Goal: Information Seeking & Learning: Learn about a topic

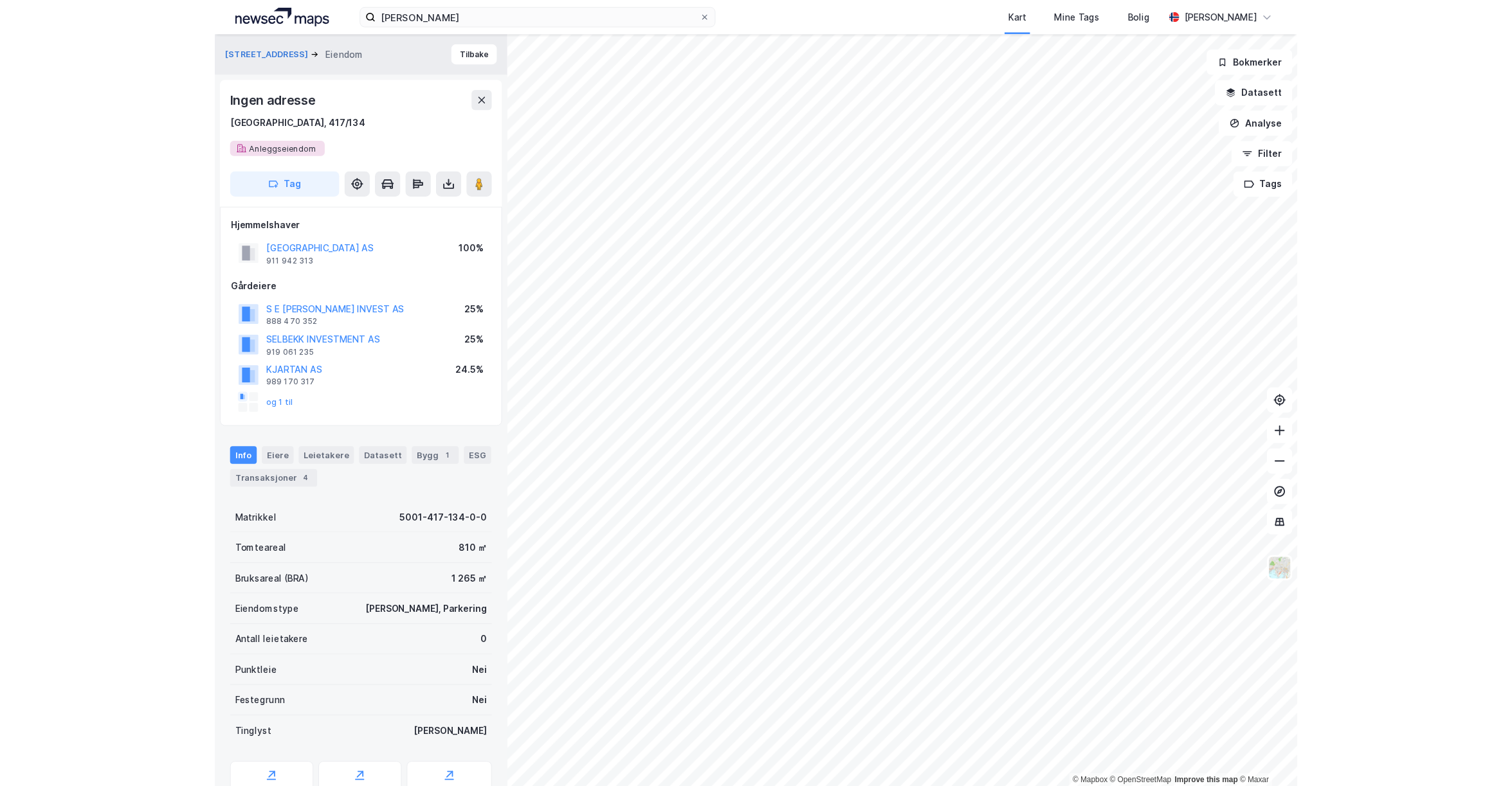
scroll to position [11, 0]
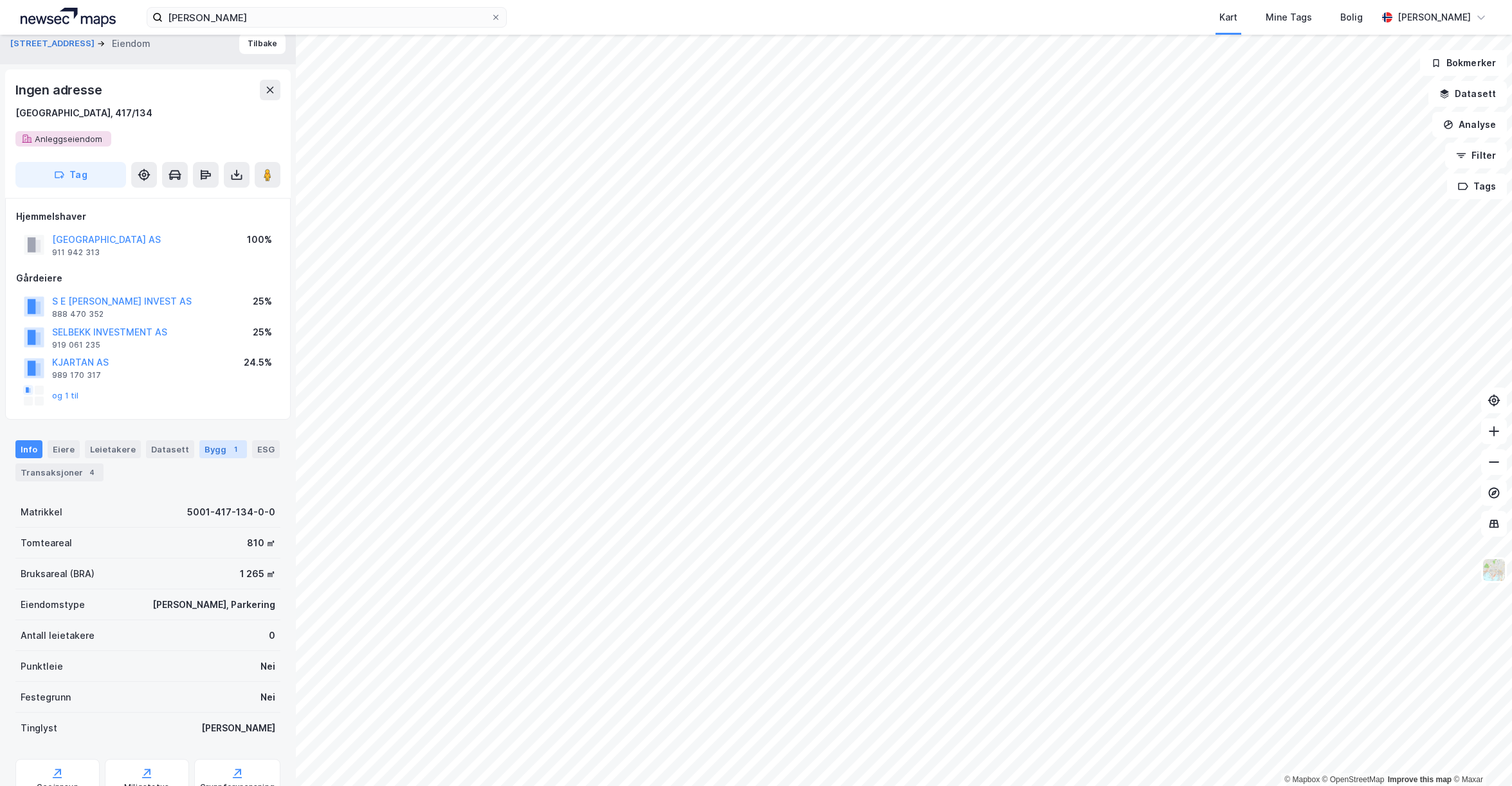
click at [229, 451] on div "1" at bounding box center [235, 449] width 13 height 13
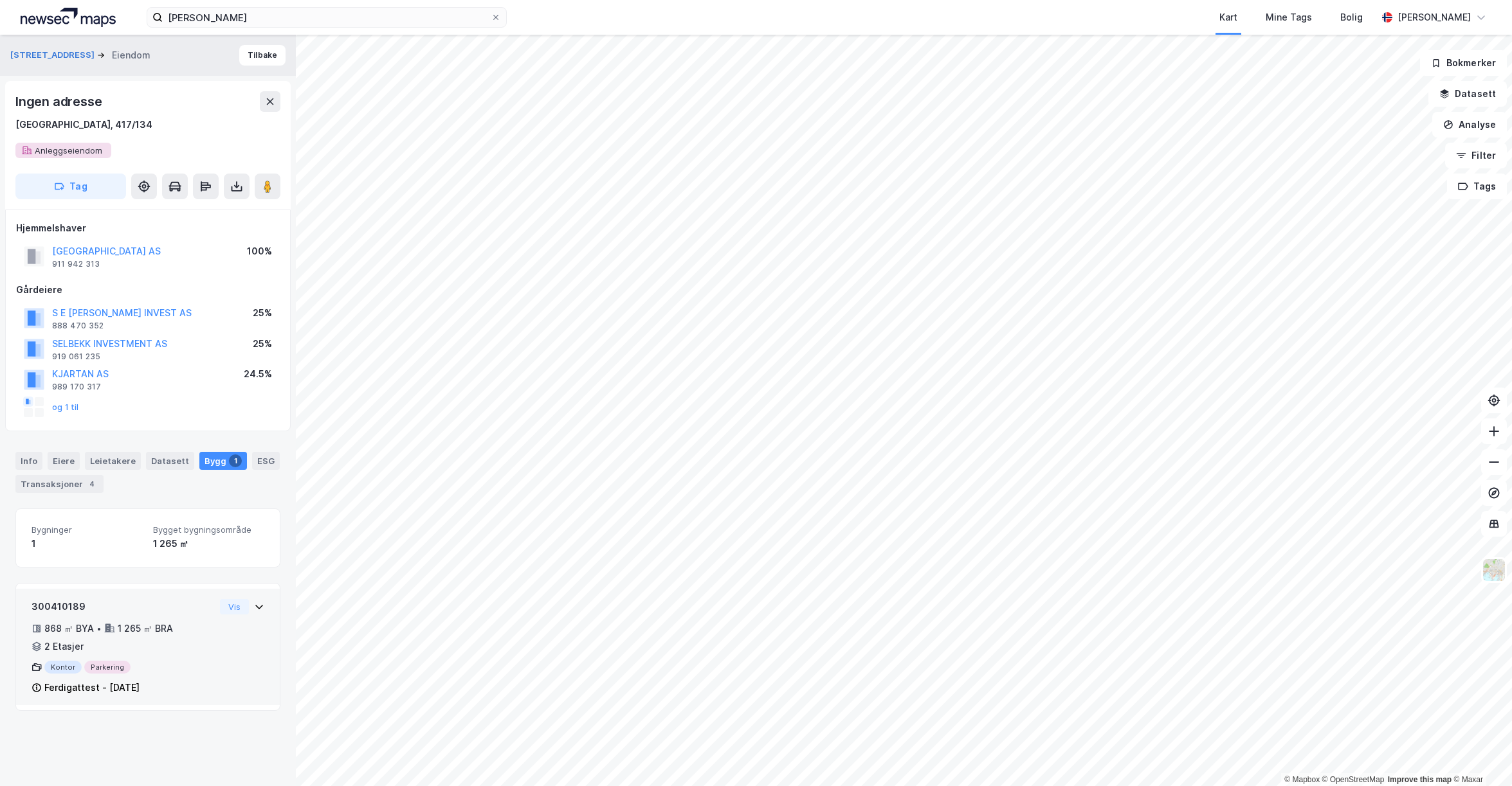
click at [263, 603] on icon at bounding box center [259, 607] width 11 height 11
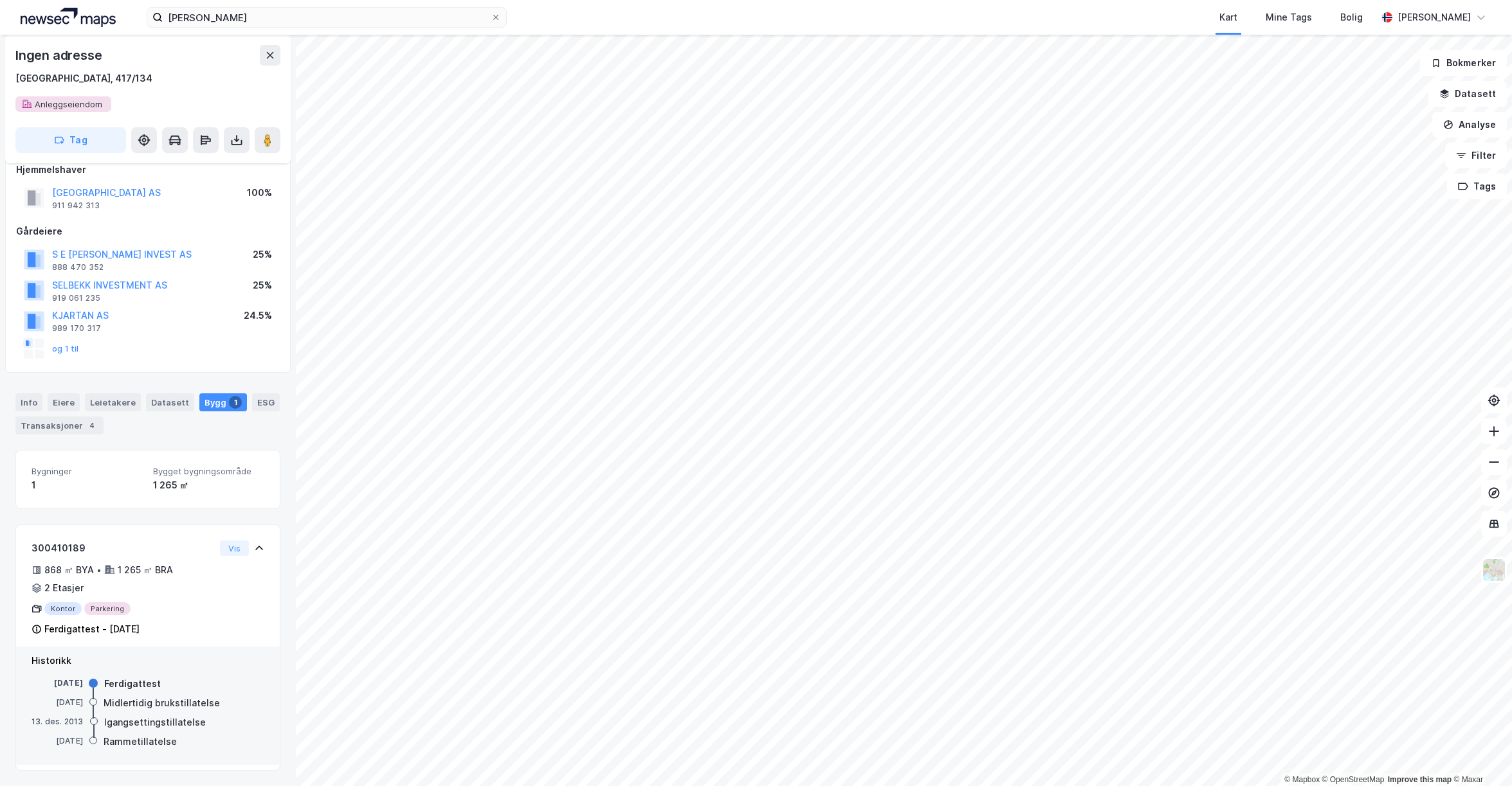
click at [186, 69] on div "Ingen adresse [GEOGRAPHIC_DATA], 417/134" at bounding box center [148, 65] width 265 height 41
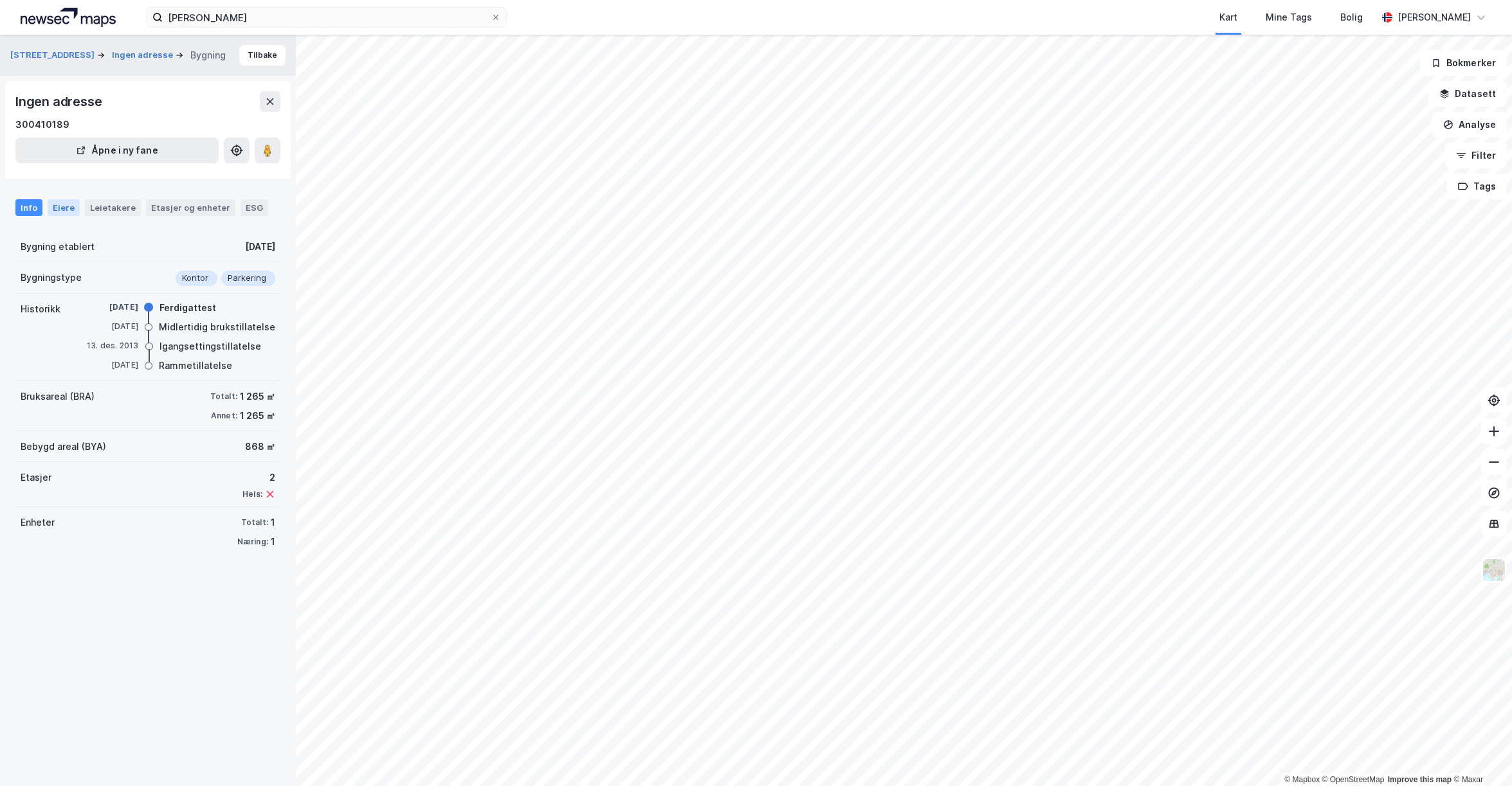
click at [52, 204] on div "Eiere" at bounding box center [63, 207] width 33 height 17
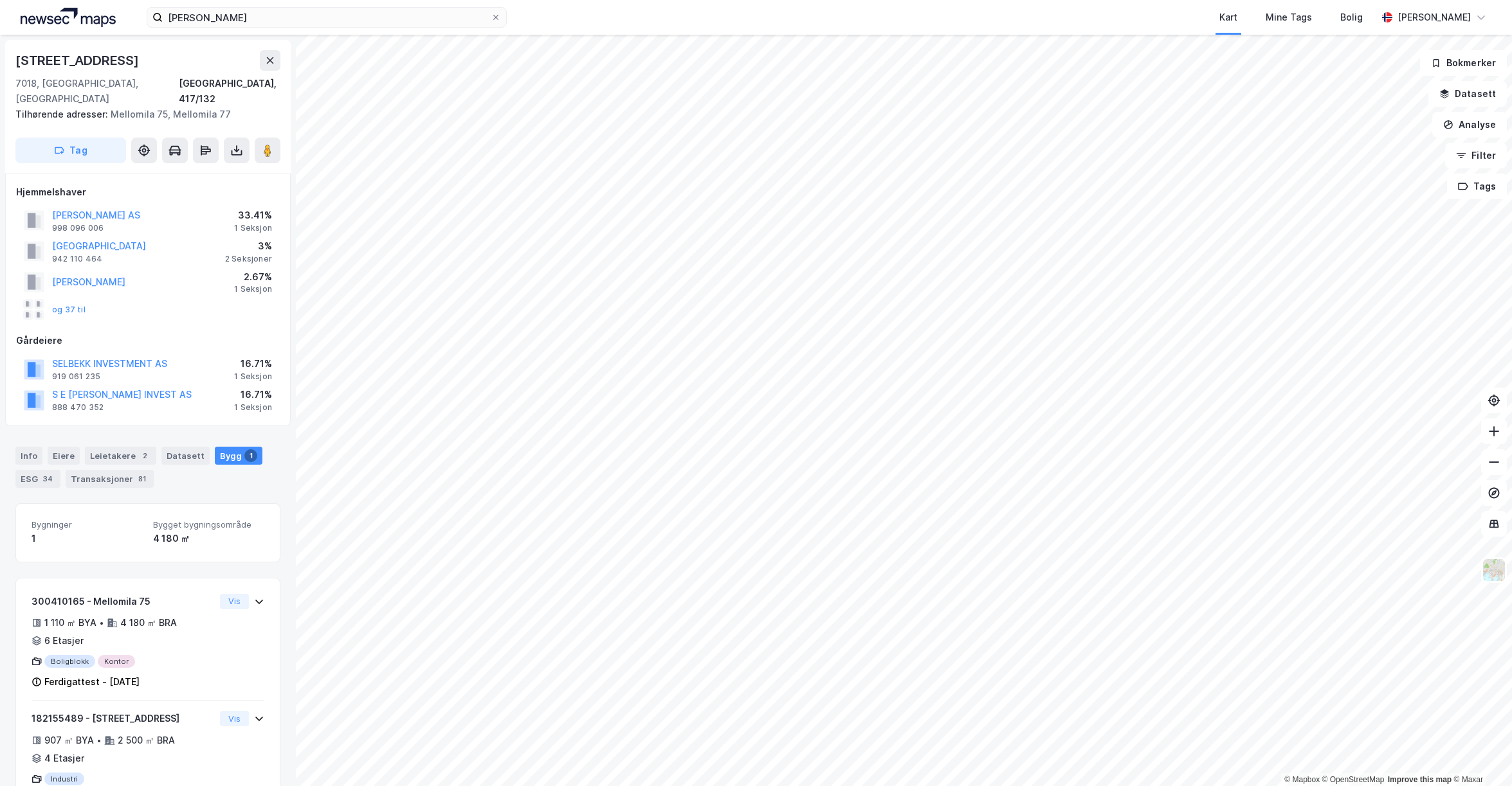
click at [105, 206] on div "[PERSON_NAME] AS 998 096 006 33.41% 1 Seksjon" at bounding box center [148, 220] width 264 height 31
click at [0, 0] on button "[PERSON_NAME] AS" at bounding box center [0, 0] width 0 height 0
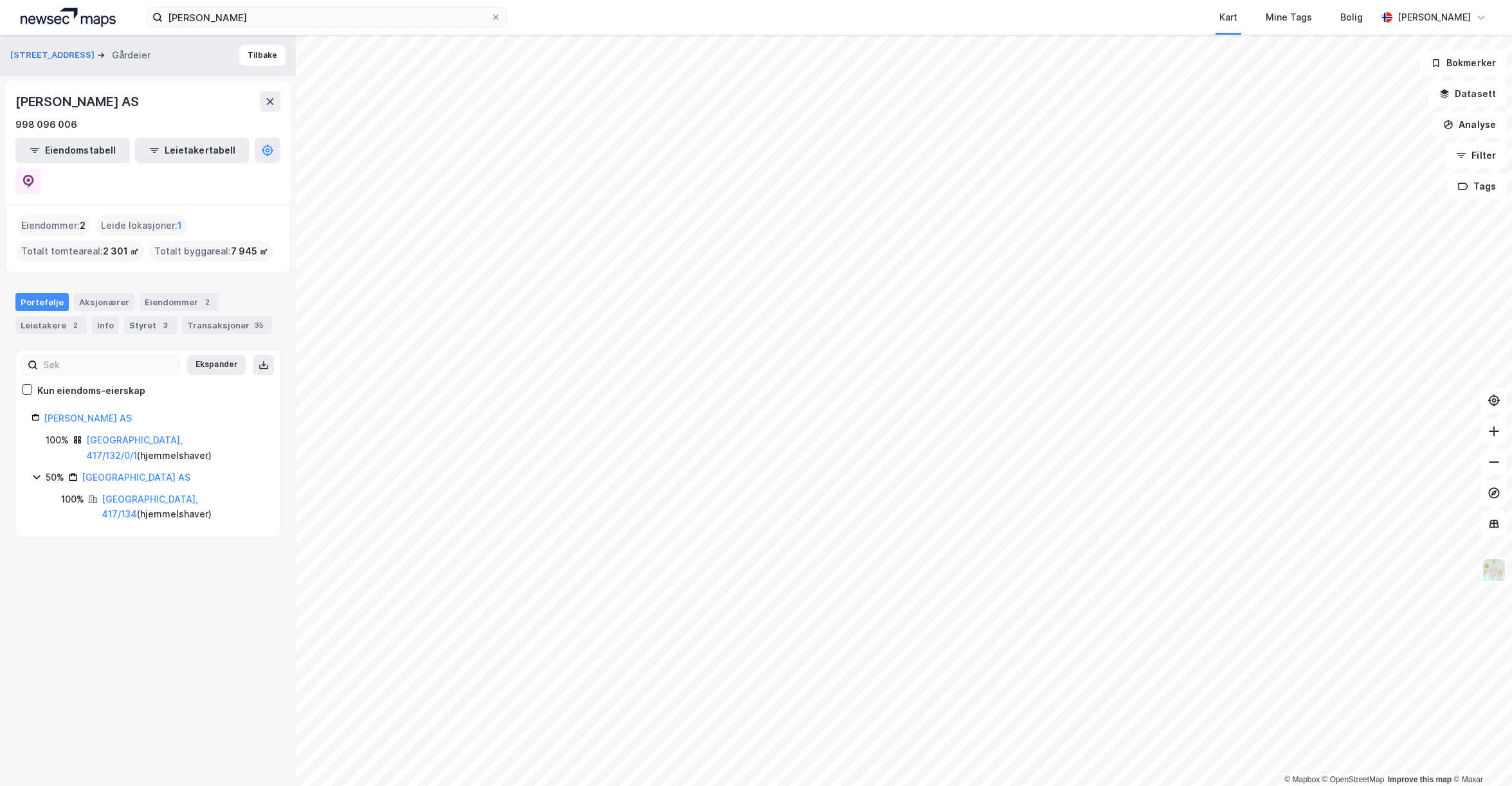
click at [282, 158] on div "[PERSON_NAME] AS 998 096 006 Eiendomstabell Leietakertabell" at bounding box center [148, 142] width 286 height 124
click at [41, 169] on button at bounding box center [28, 181] width 25 height 25
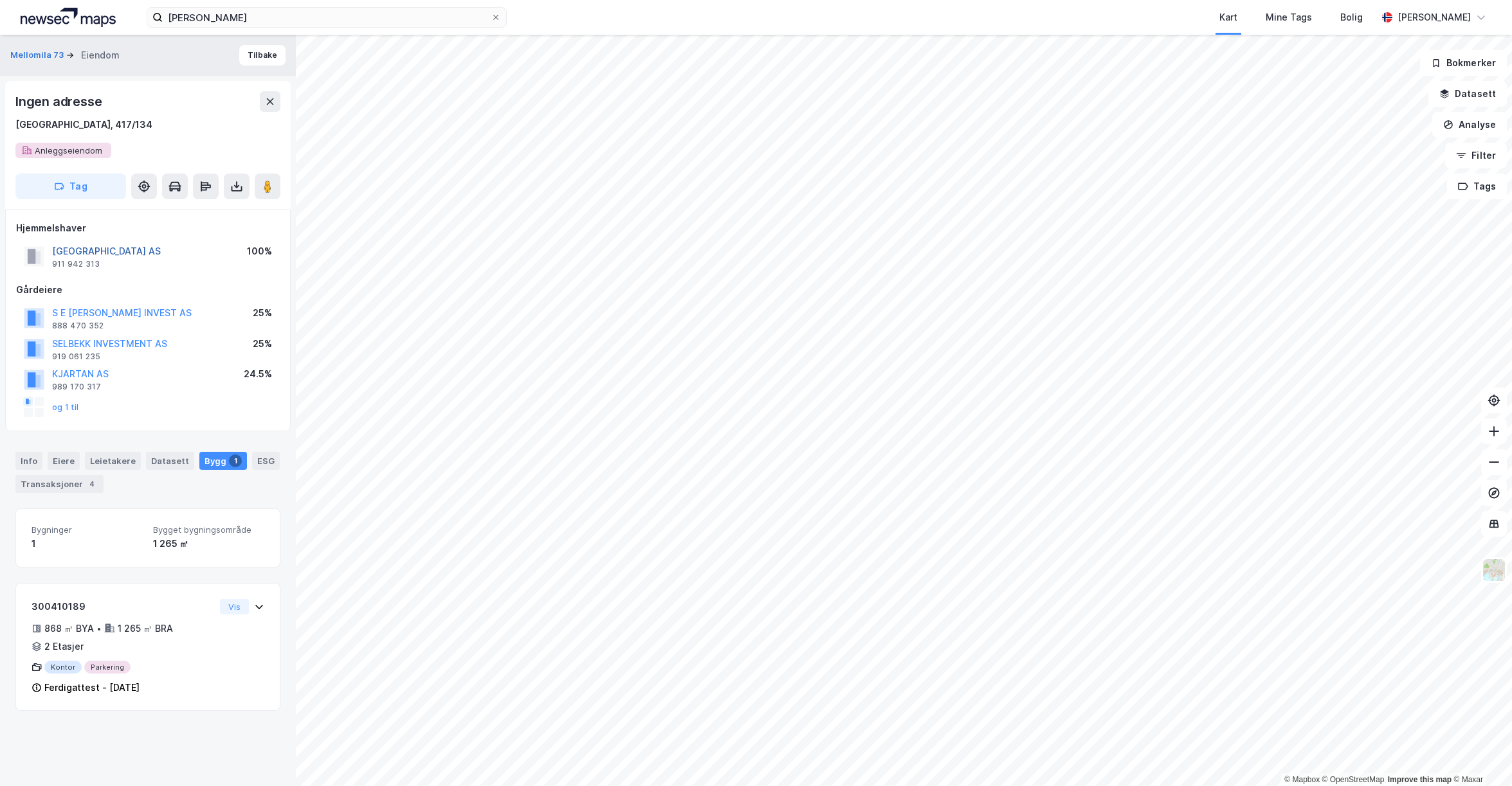
click at [0, 0] on button "[GEOGRAPHIC_DATA] AS" at bounding box center [0, 0] width 0 height 0
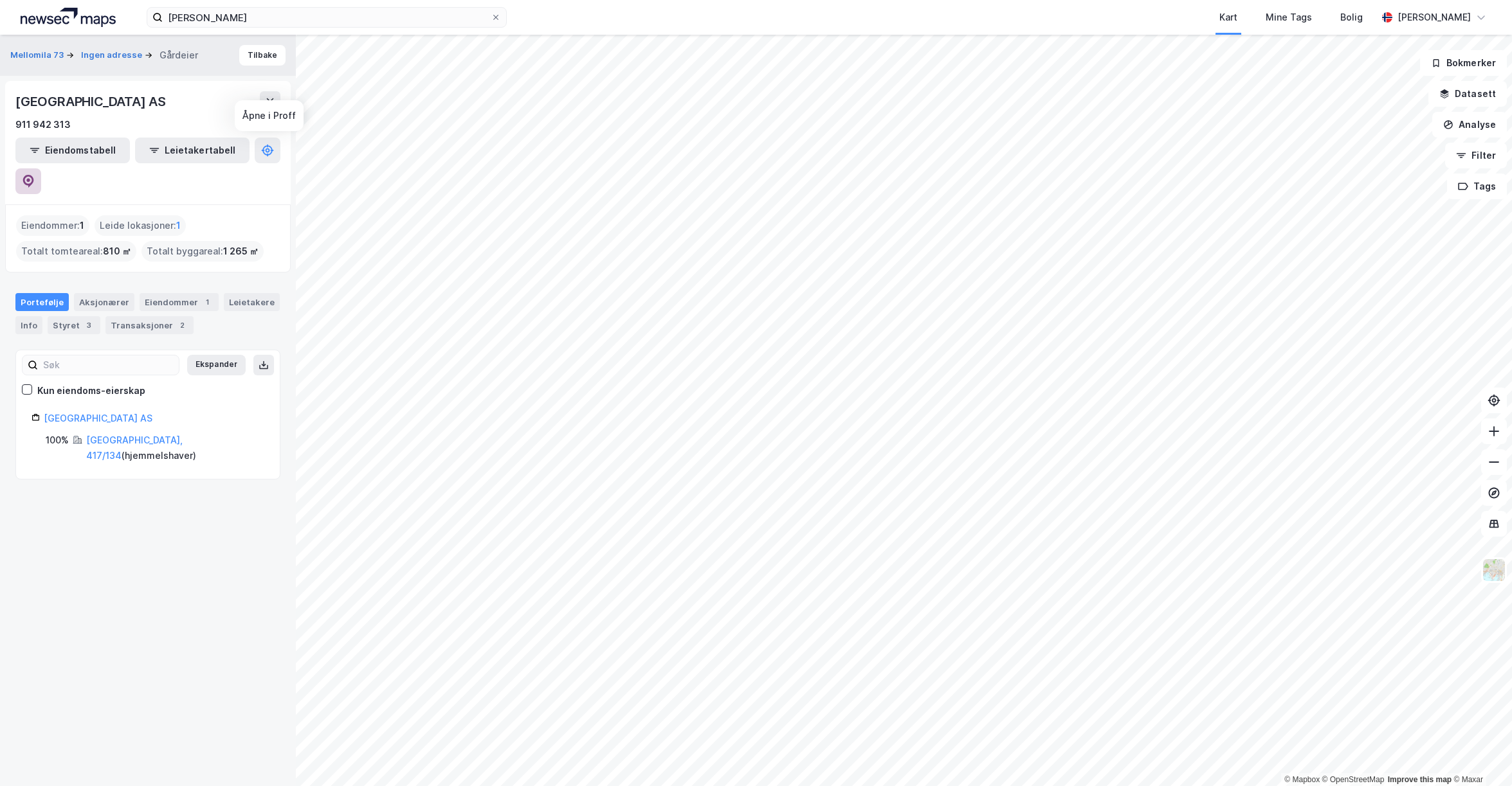
click at [35, 175] on icon at bounding box center [28, 181] width 13 height 13
click at [1096, 21] on div "Kart Mine Tags Bolig" at bounding box center [973, 18] width 808 height 35
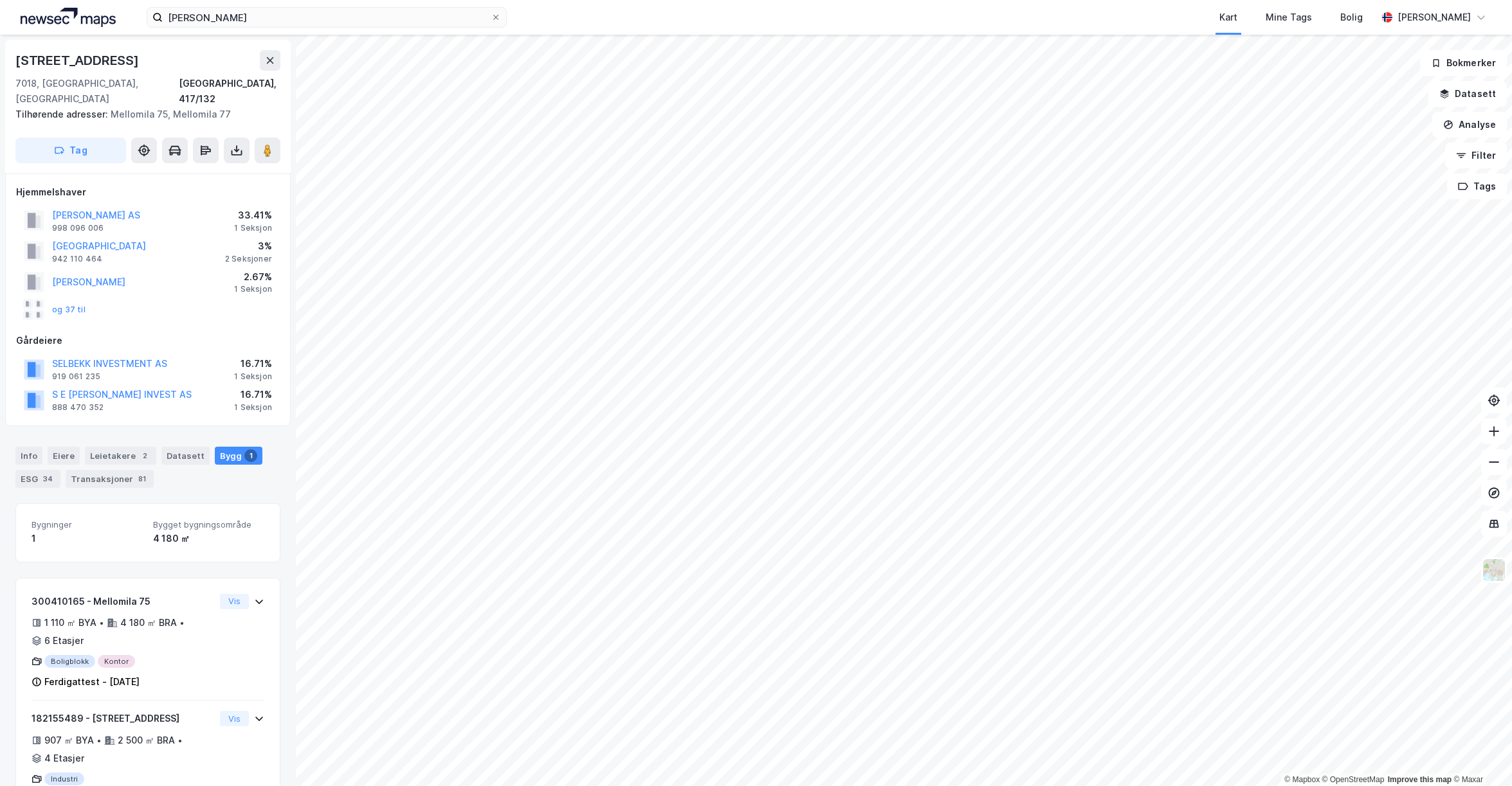
scroll to position [1, 0]
click at [268, 143] on image at bounding box center [267, 149] width 8 height 13
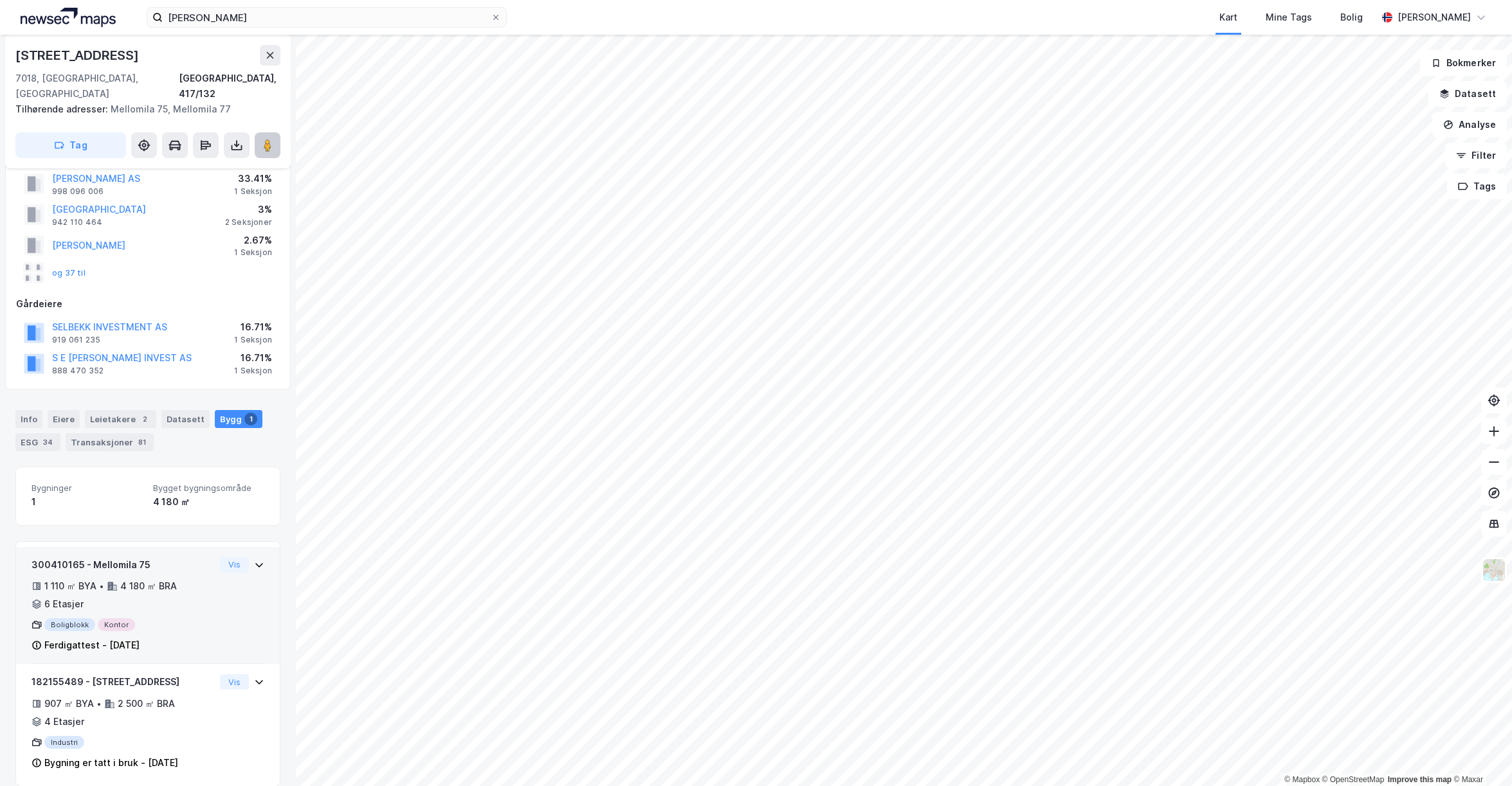
scroll to position [37, 0]
click at [264, 139] on image at bounding box center [267, 145] width 8 height 13
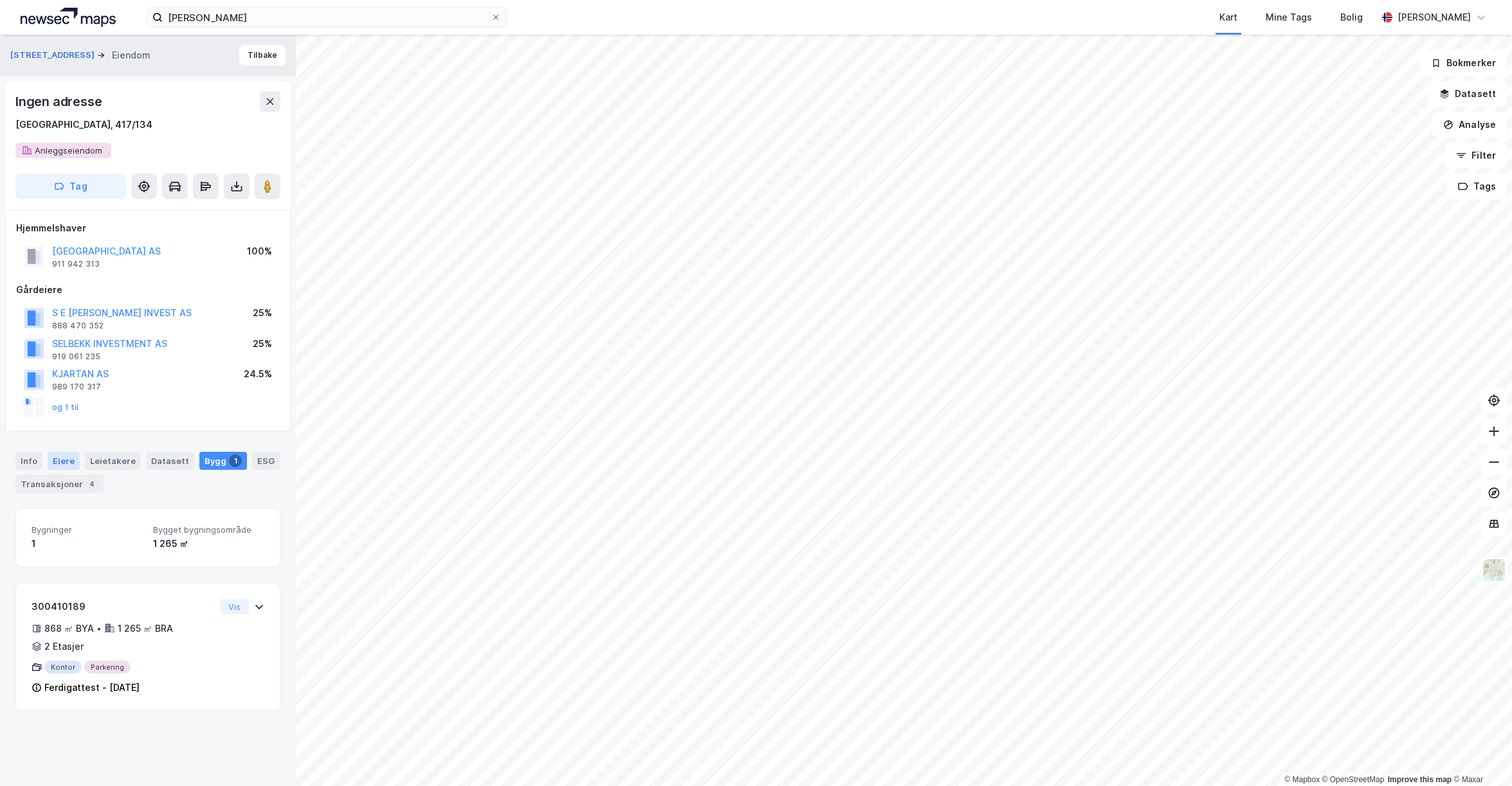
click at [66, 456] on div "Eiere" at bounding box center [63, 461] width 33 height 18
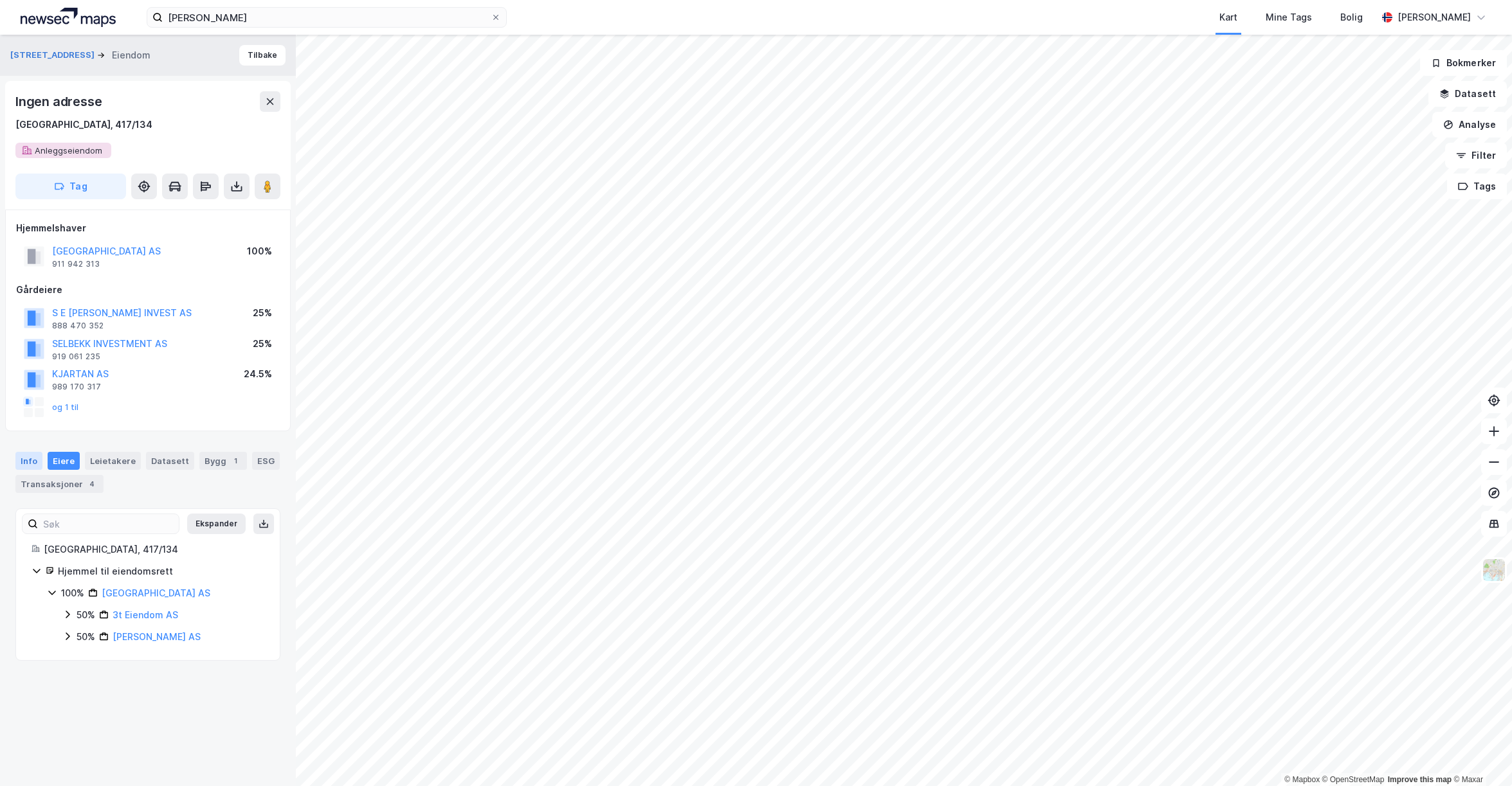
click at [30, 465] on div "Info" at bounding box center [29, 461] width 27 height 18
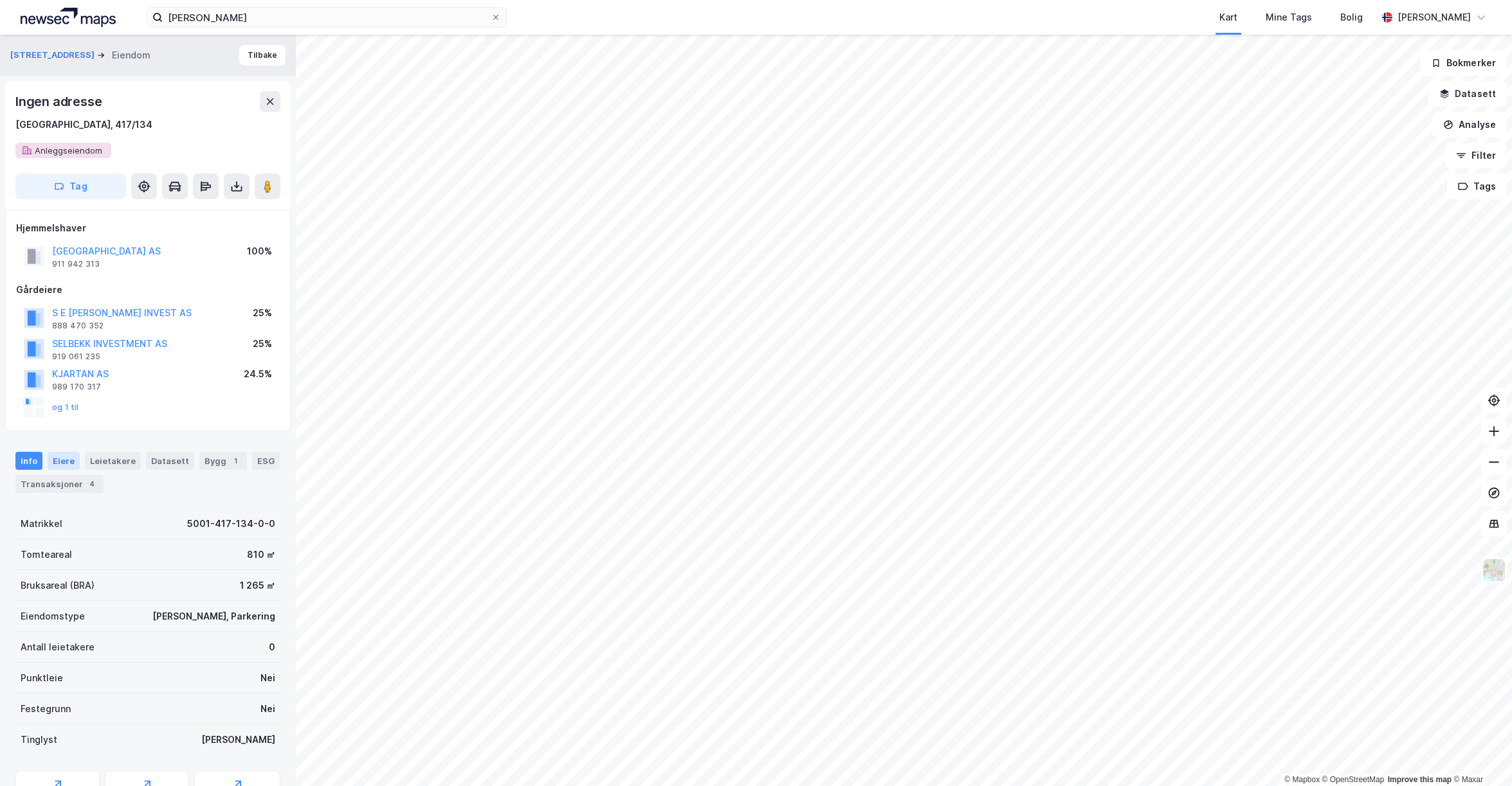
click at [64, 459] on div "Eiere" at bounding box center [63, 461] width 33 height 18
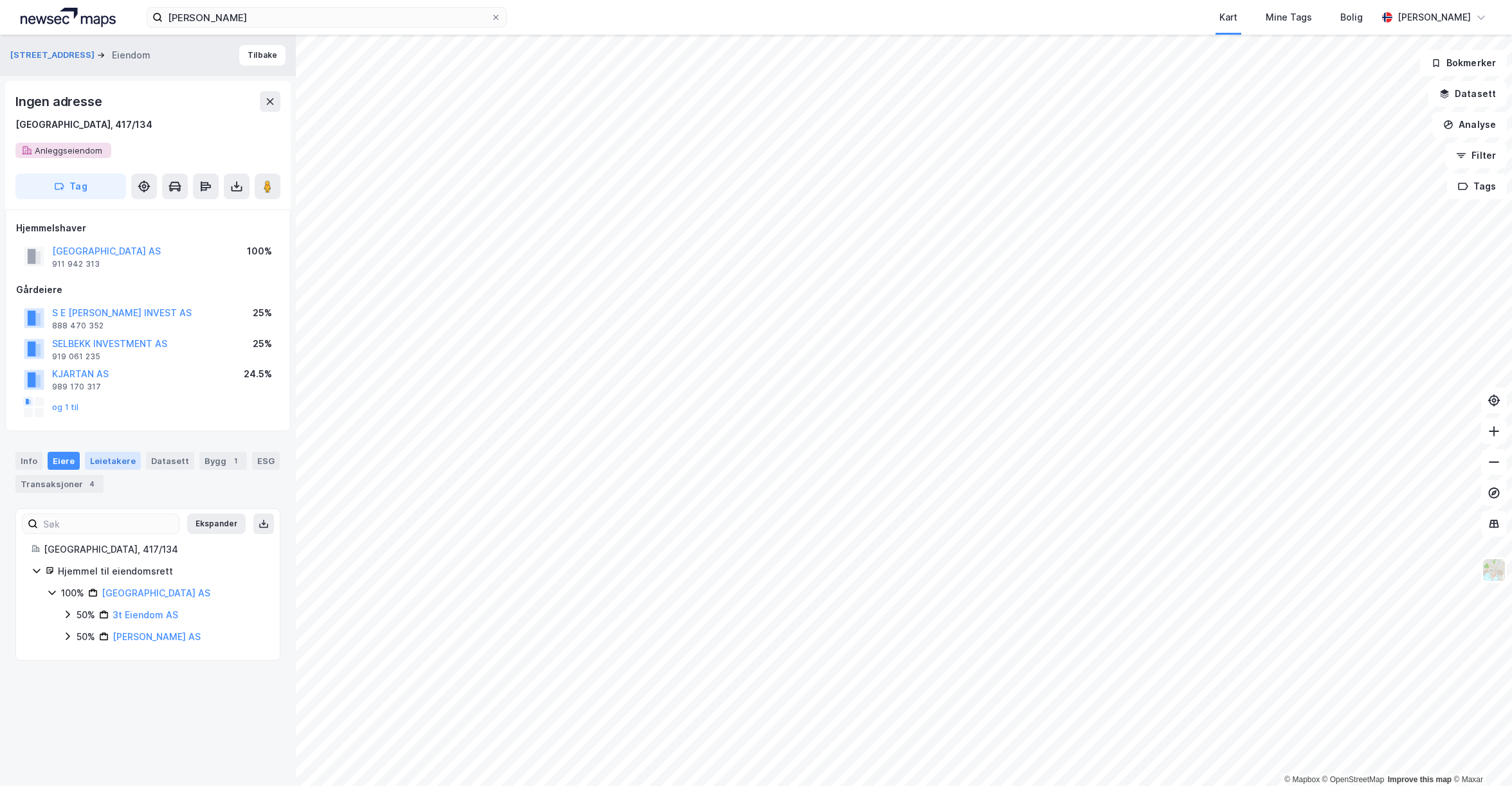
click at [92, 462] on div "Leietakere" at bounding box center [113, 461] width 56 height 18
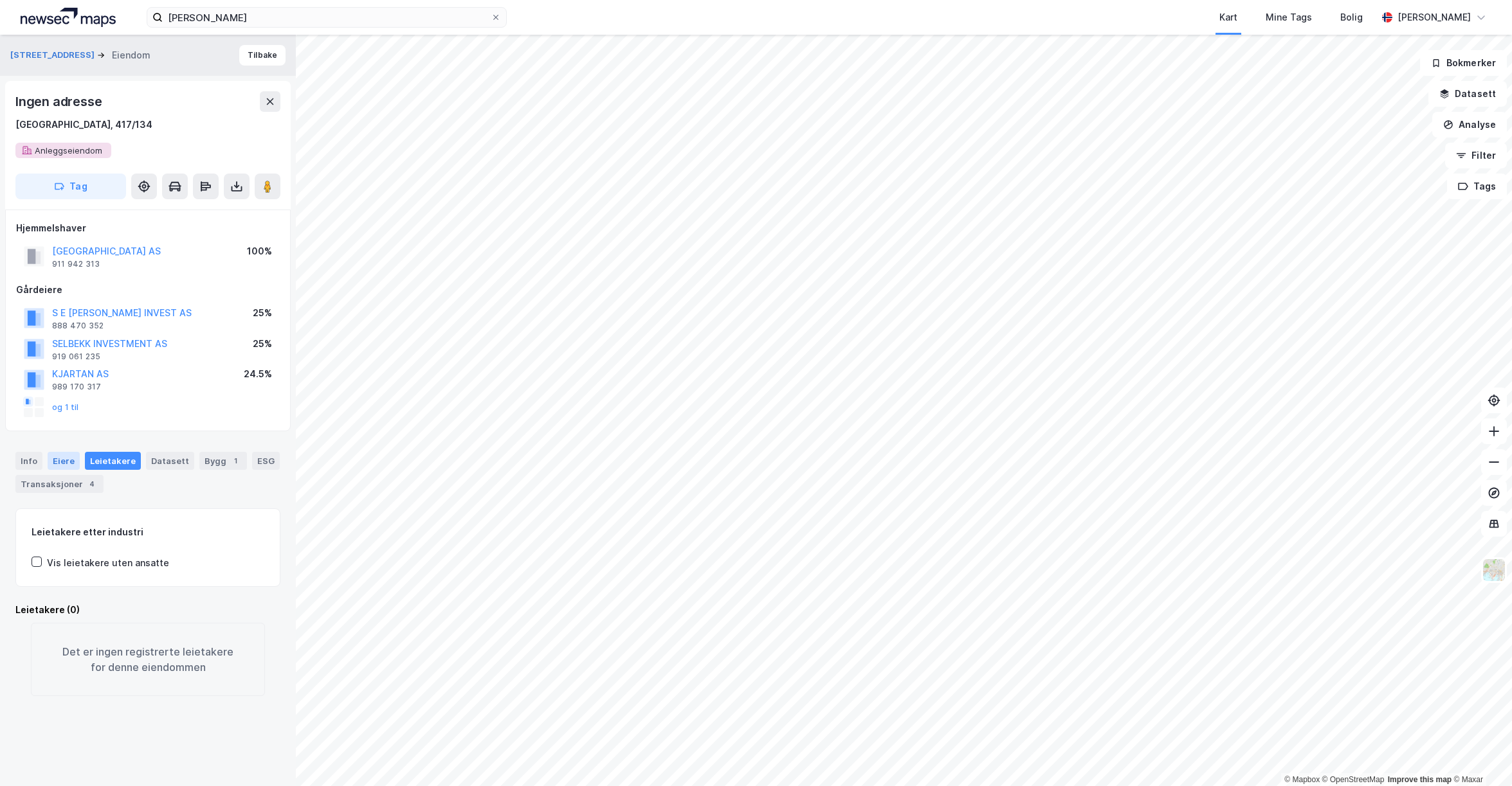
click at [67, 463] on div "Eiere" at bounding box center [63, 461] width 33 height 18
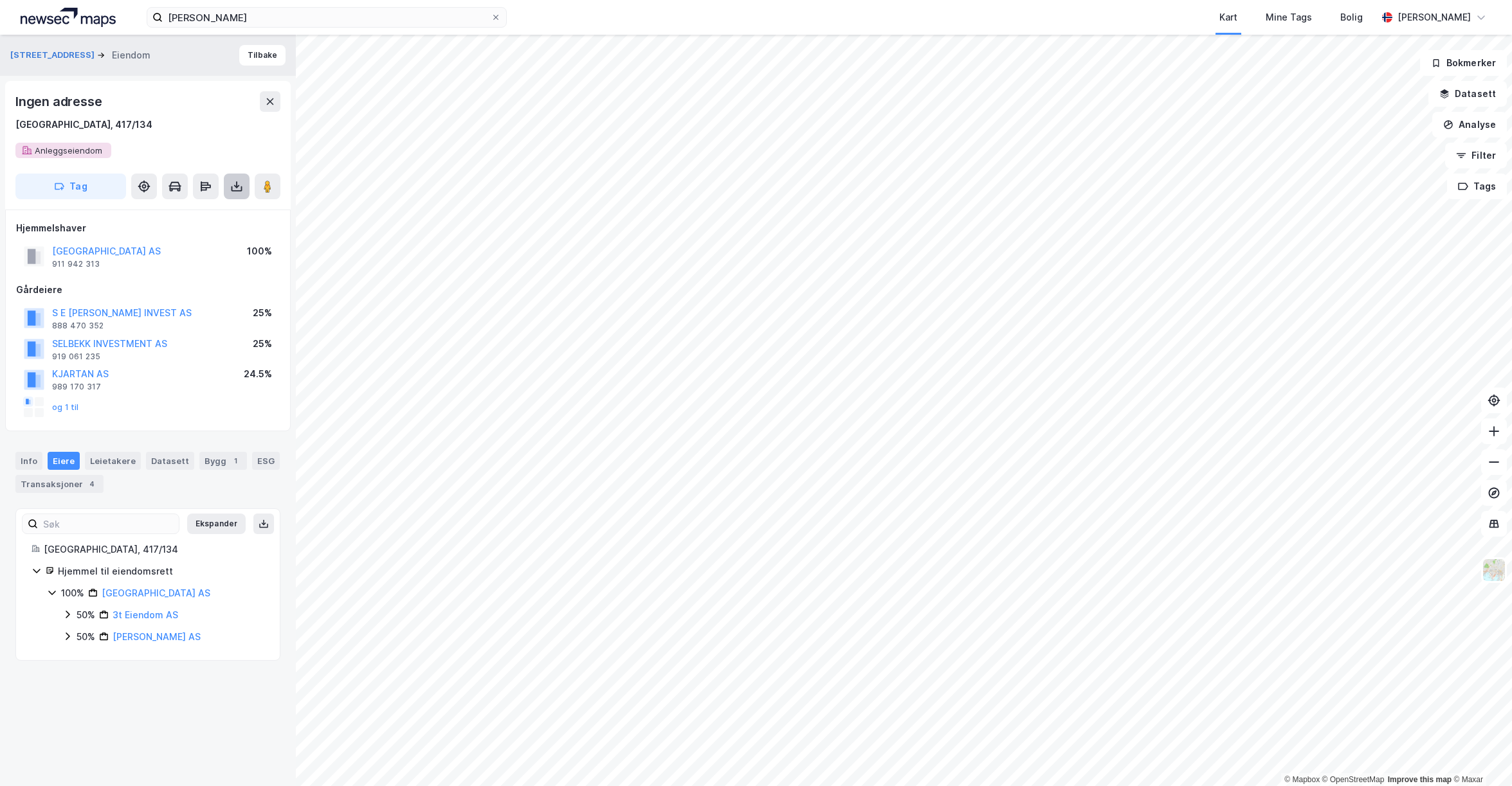
click at [242, 188] on icon at bounding box center [237, 189] width 11 height 5
click at [217, 214] on div "Last ned grunnbok" at bounding box center [181, 212] width 137 height 20
click at [257, 455] on div "ESG" at bounding box center [265, 461] width 27 height 18
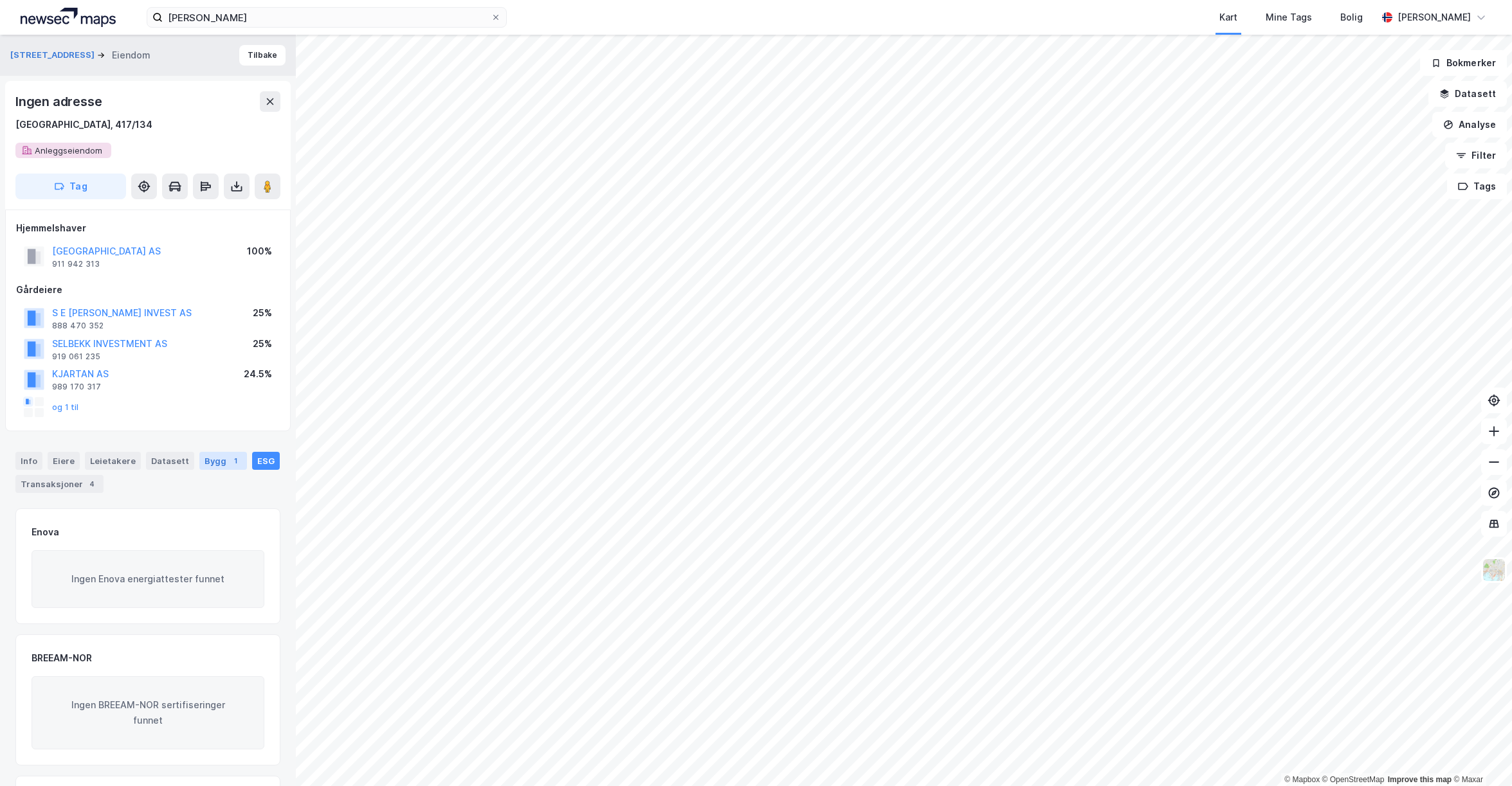
click at [221, 456] on div "Bygg 1" at bounding box center [223, 461] width 47 height 18
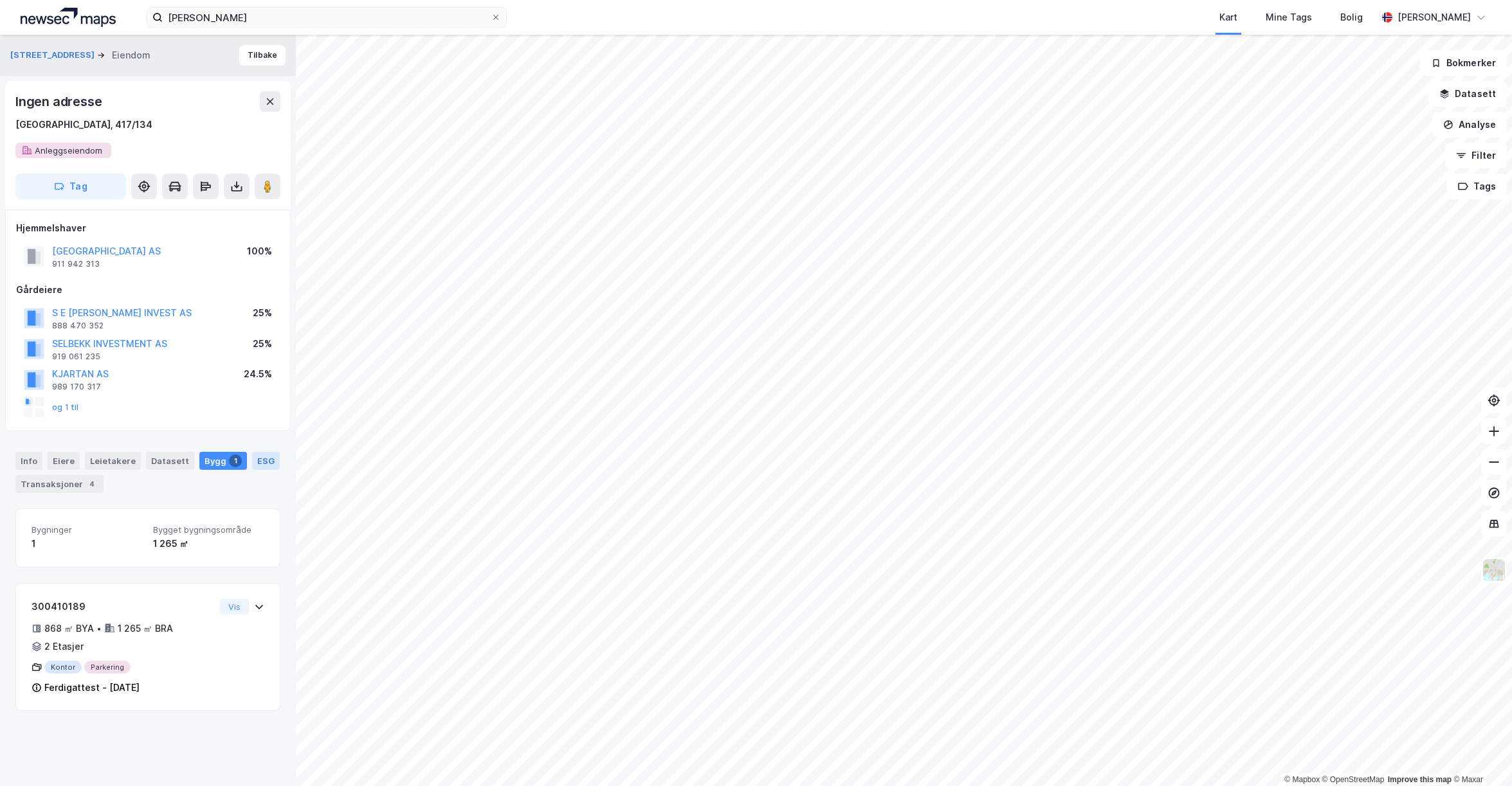
click at [266, 455] on div "ESG" at bounding box center [265, 461] width 27 height 18
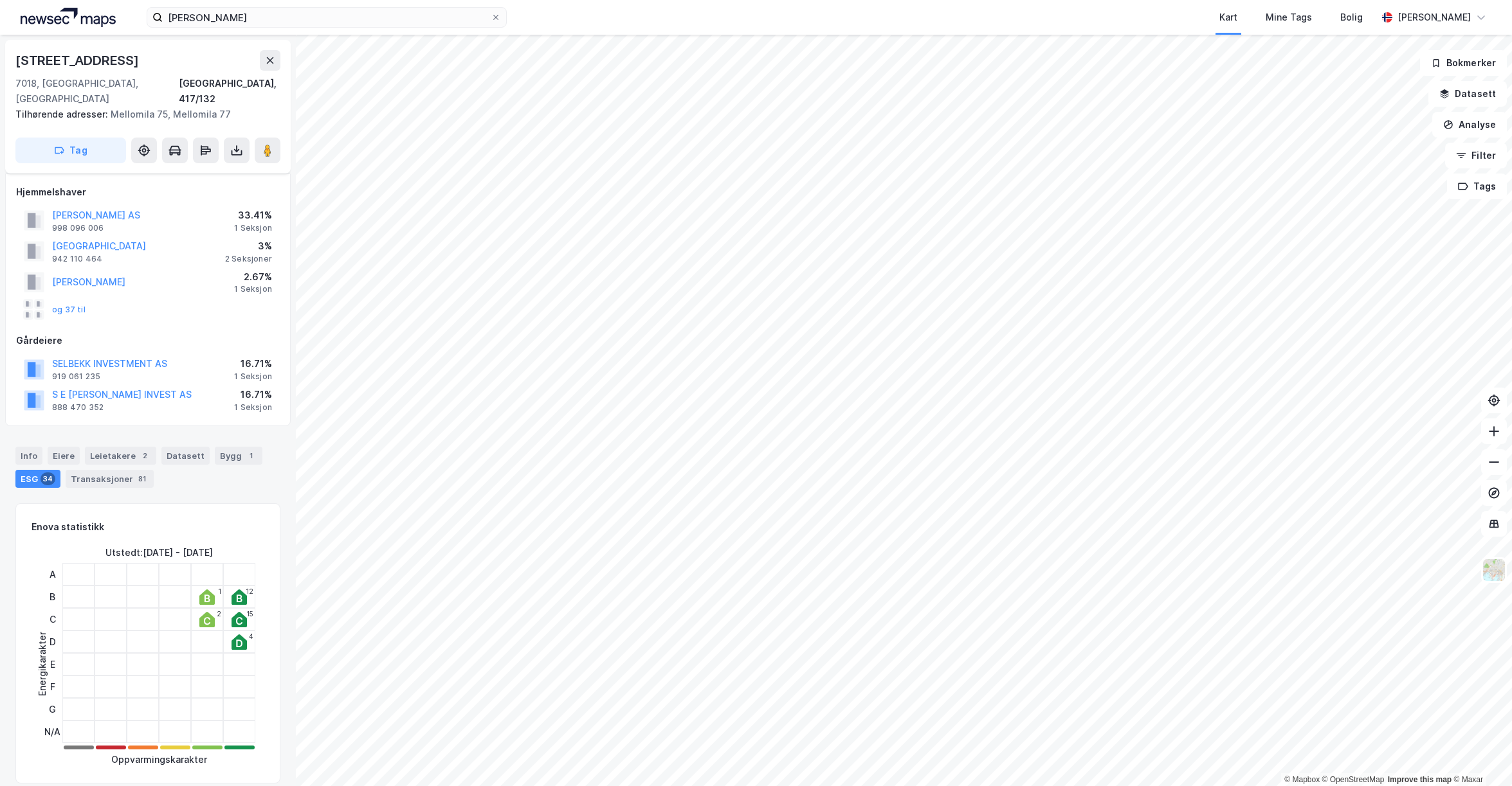
scroll to position [37, 0]
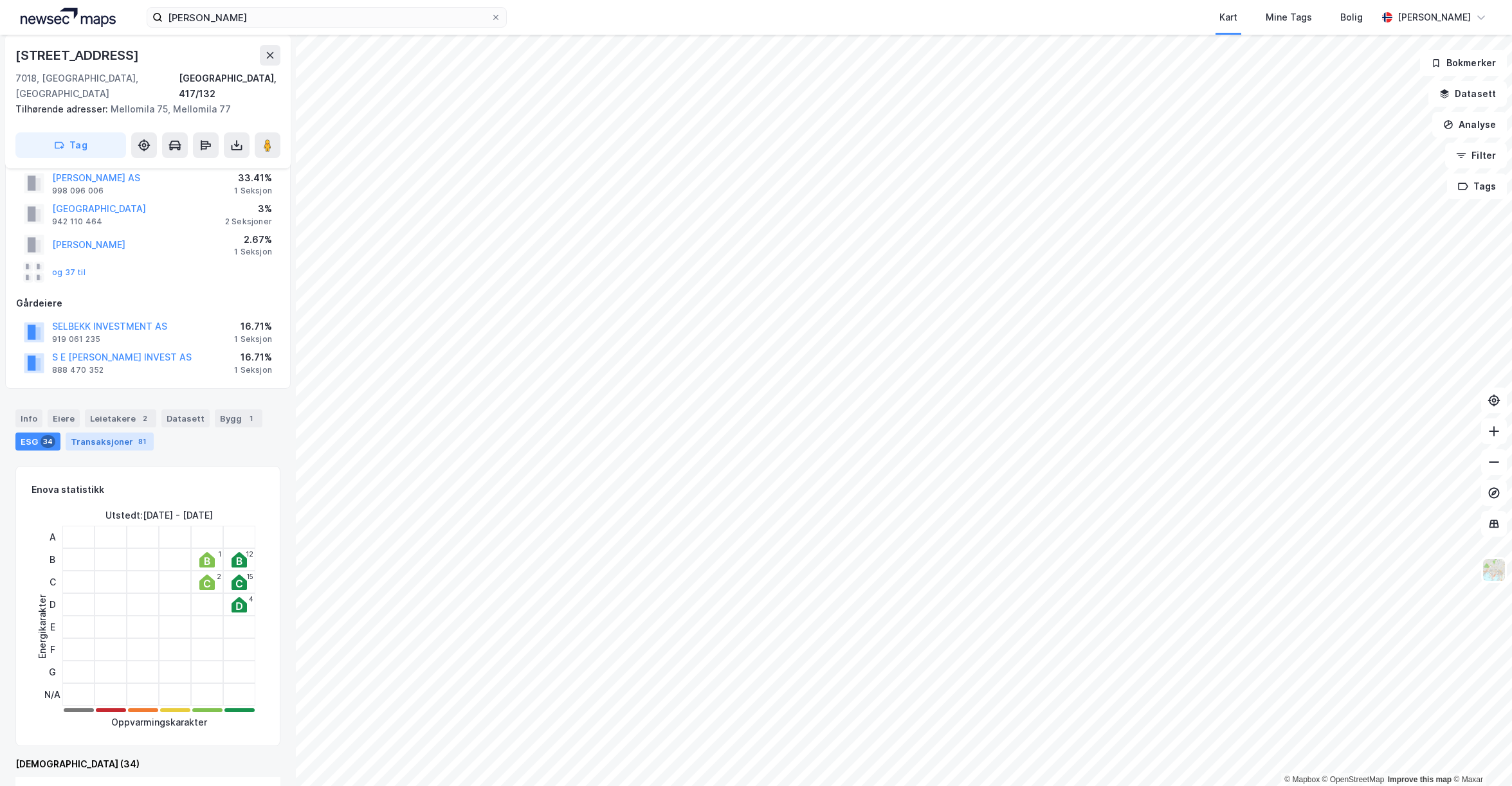
click at [114, 433] on div "Transaksjoner 81" at bounding box center [110, 442] width 88 height 18
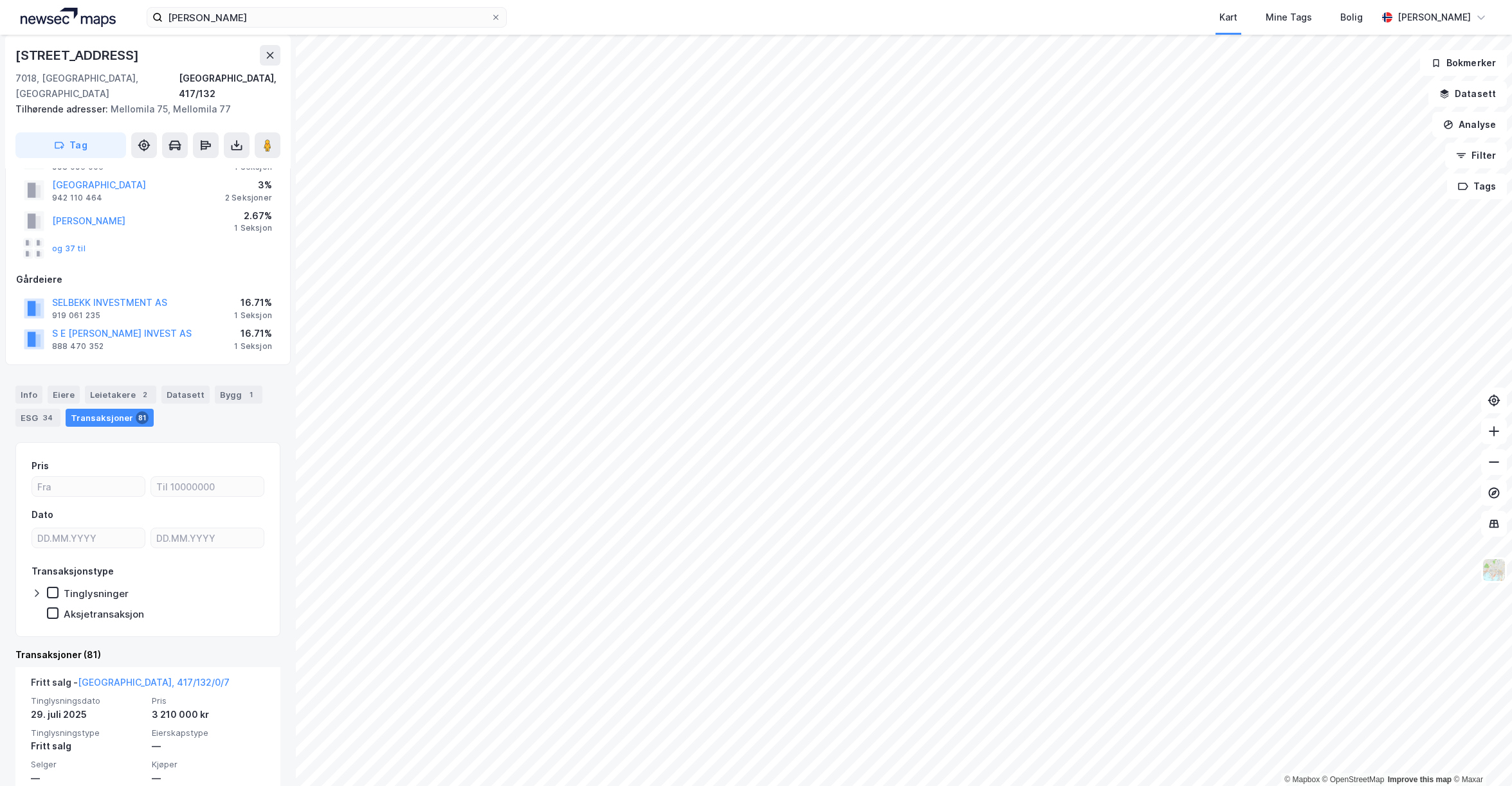
scroll to position [232, 0]
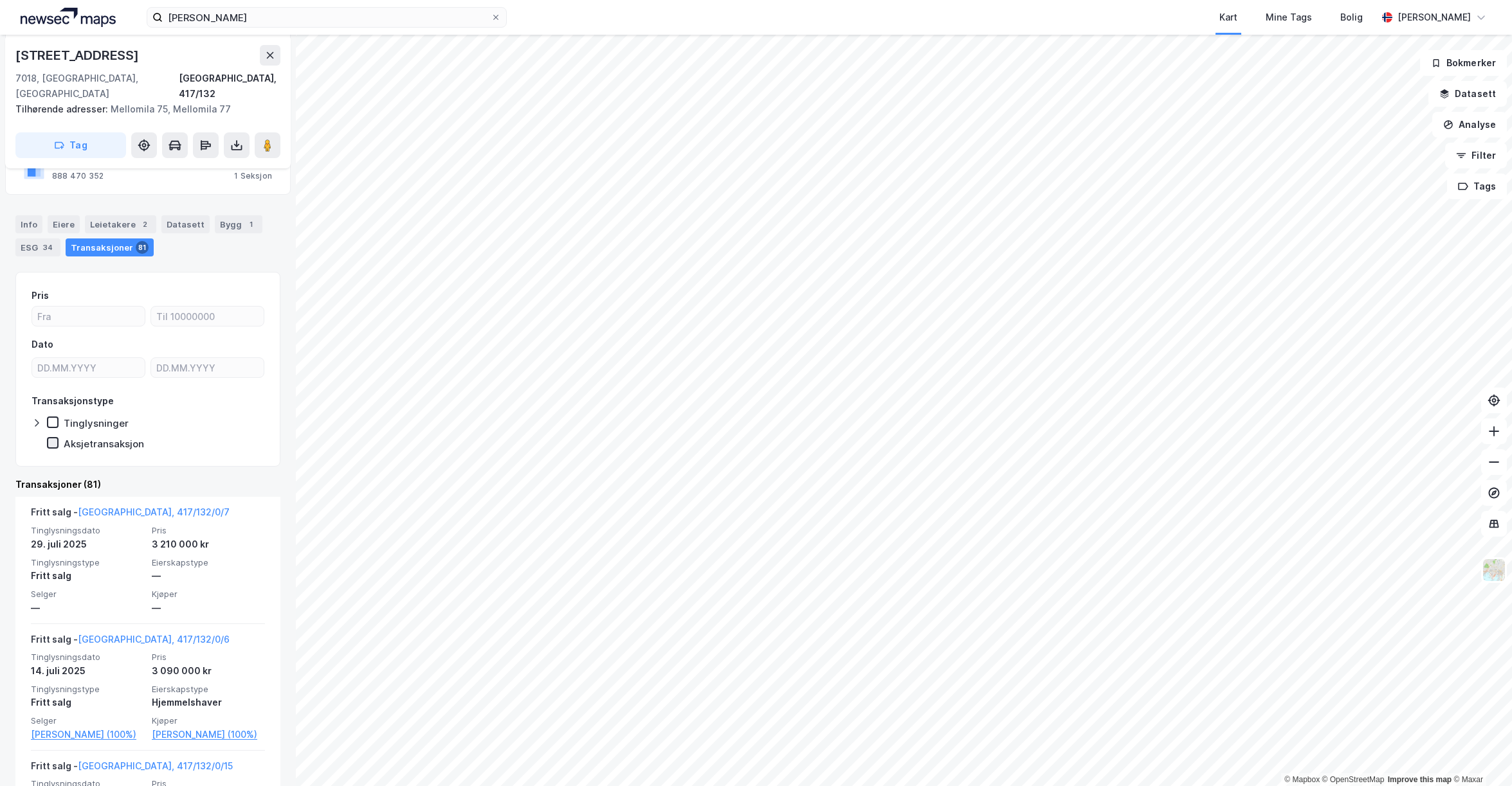
click at [52, 438] on icon at bounding box center [53, 443] width 9 height 9
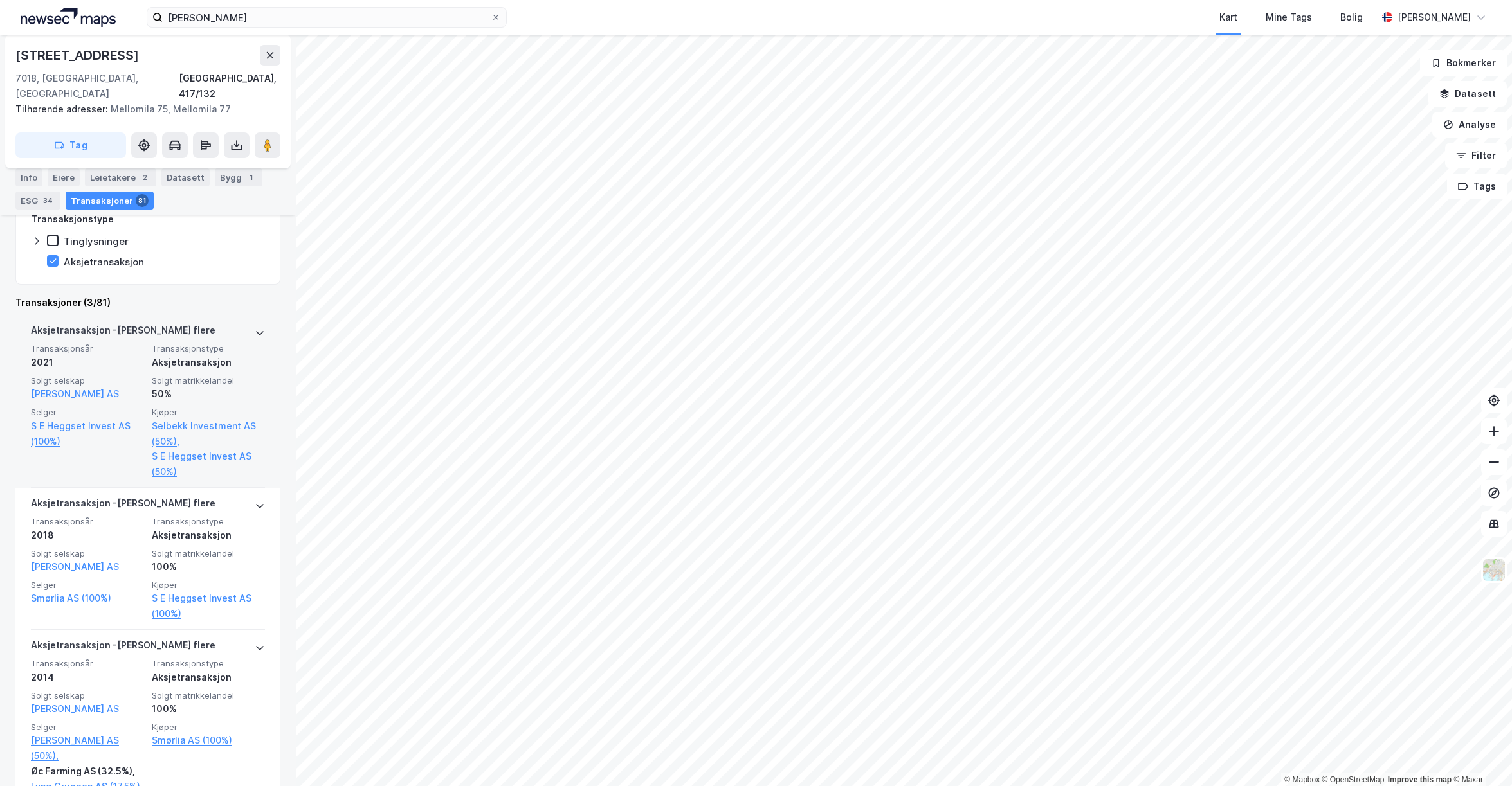
scroll to position [414, 0]
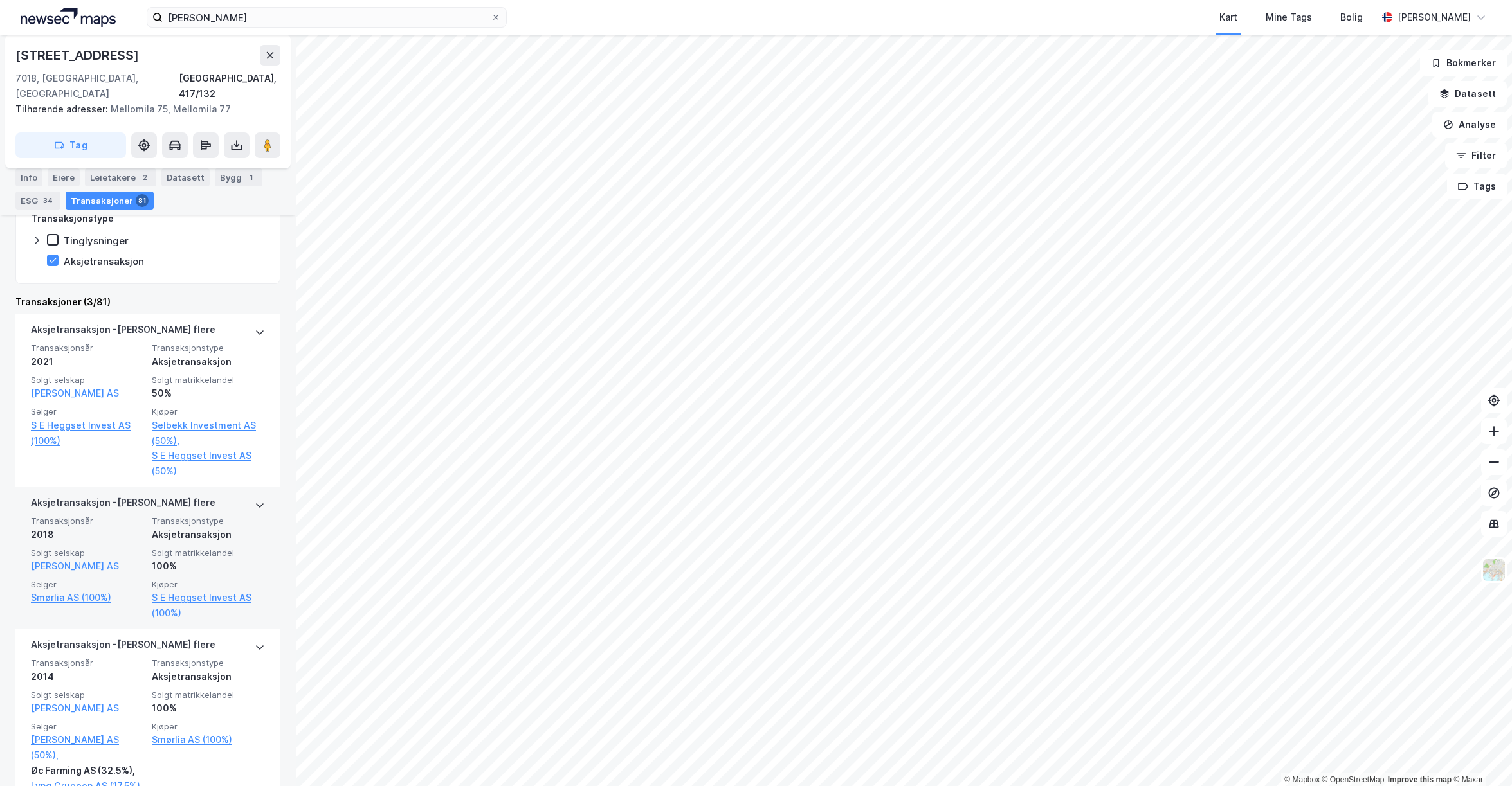
click at [243, 559] on div "100%" at bounding box center [208, 566] width 113 height 16
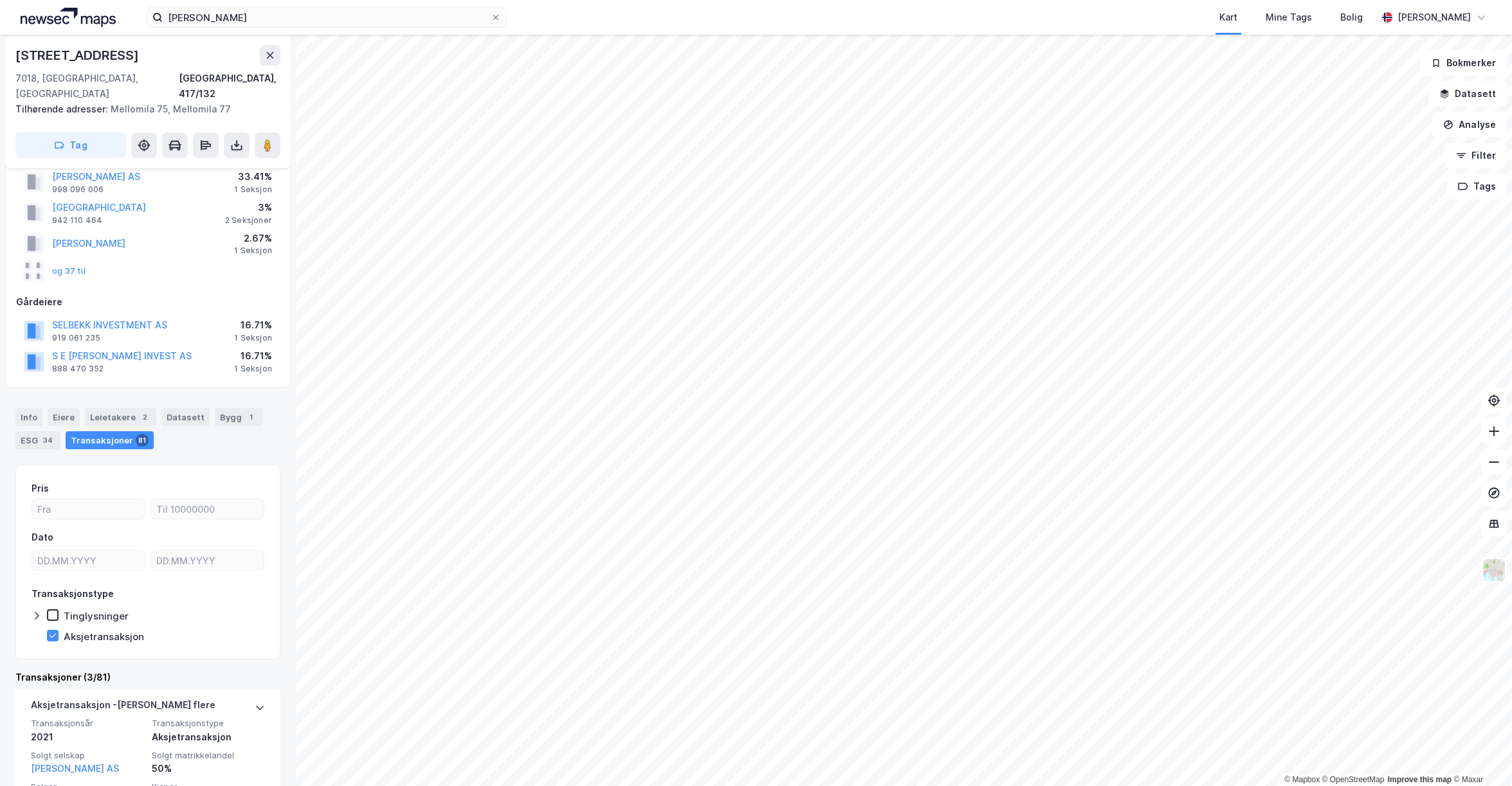
scroll to position [47, 0]
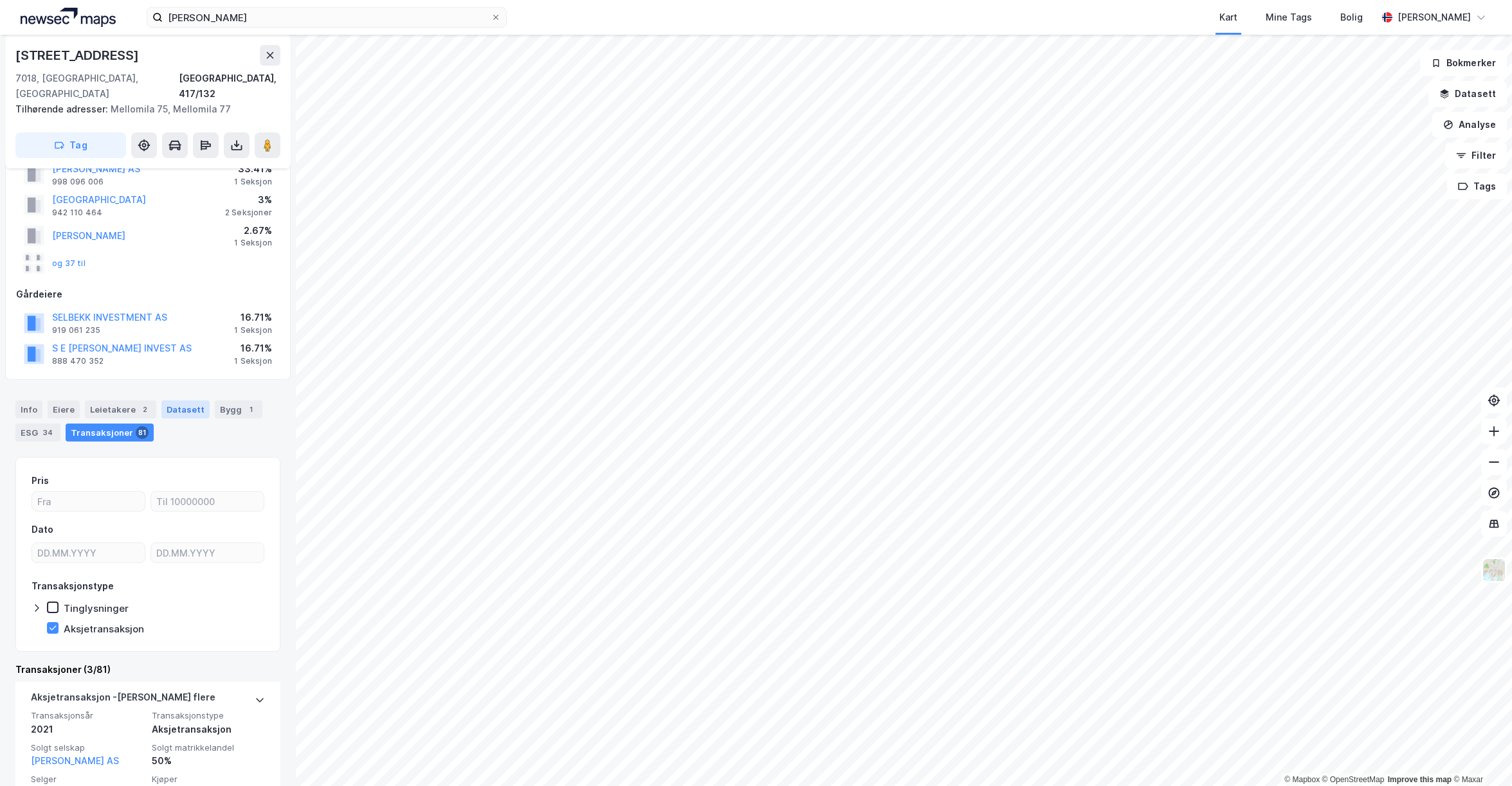
click at [190, 400] on div "Datasett" at bounding box center [185, 409] width 48 height 18
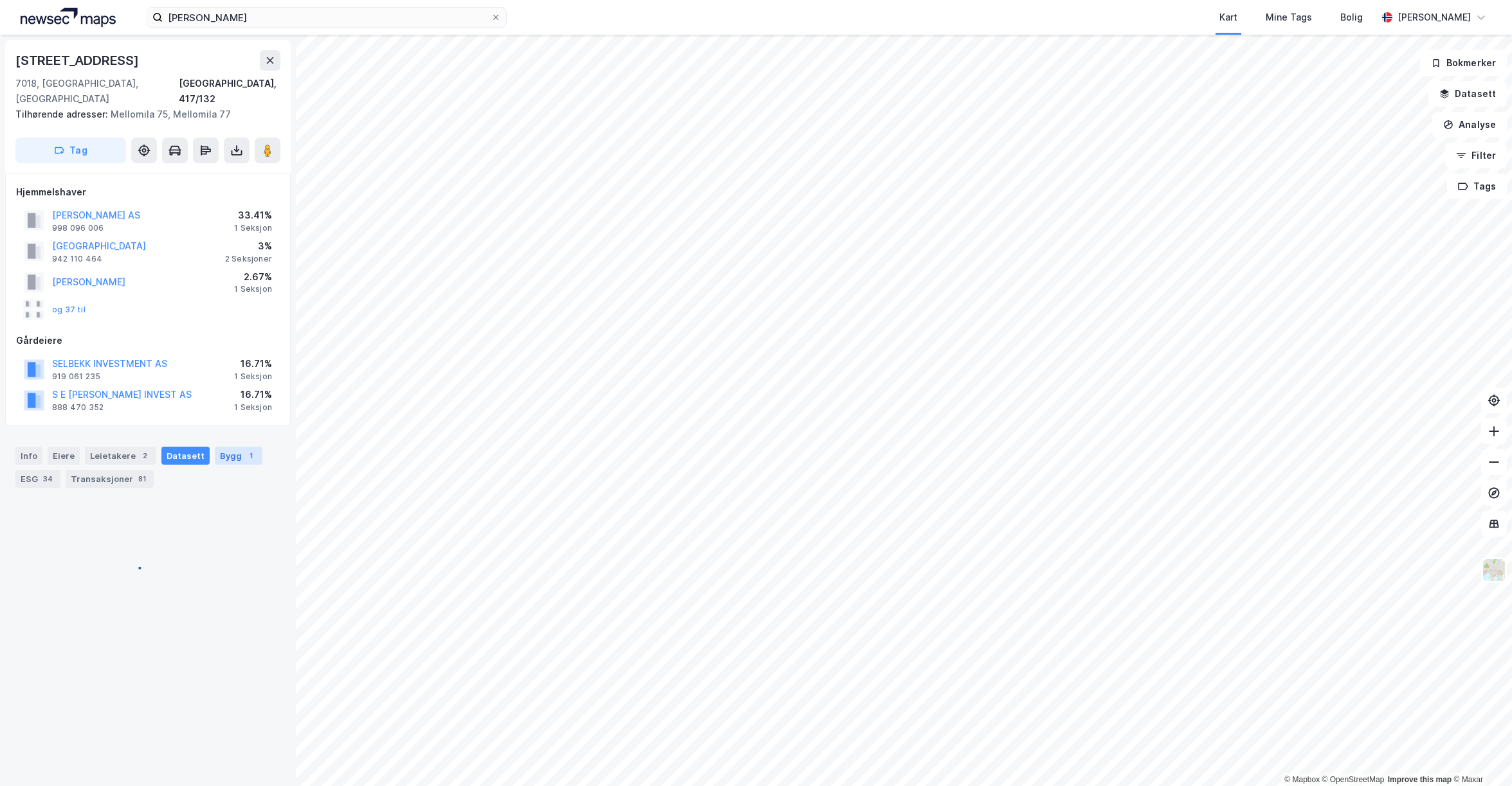
click at [214, 447] on div "Bygg 1" at bounding box center [238, 456] width 47 height 18
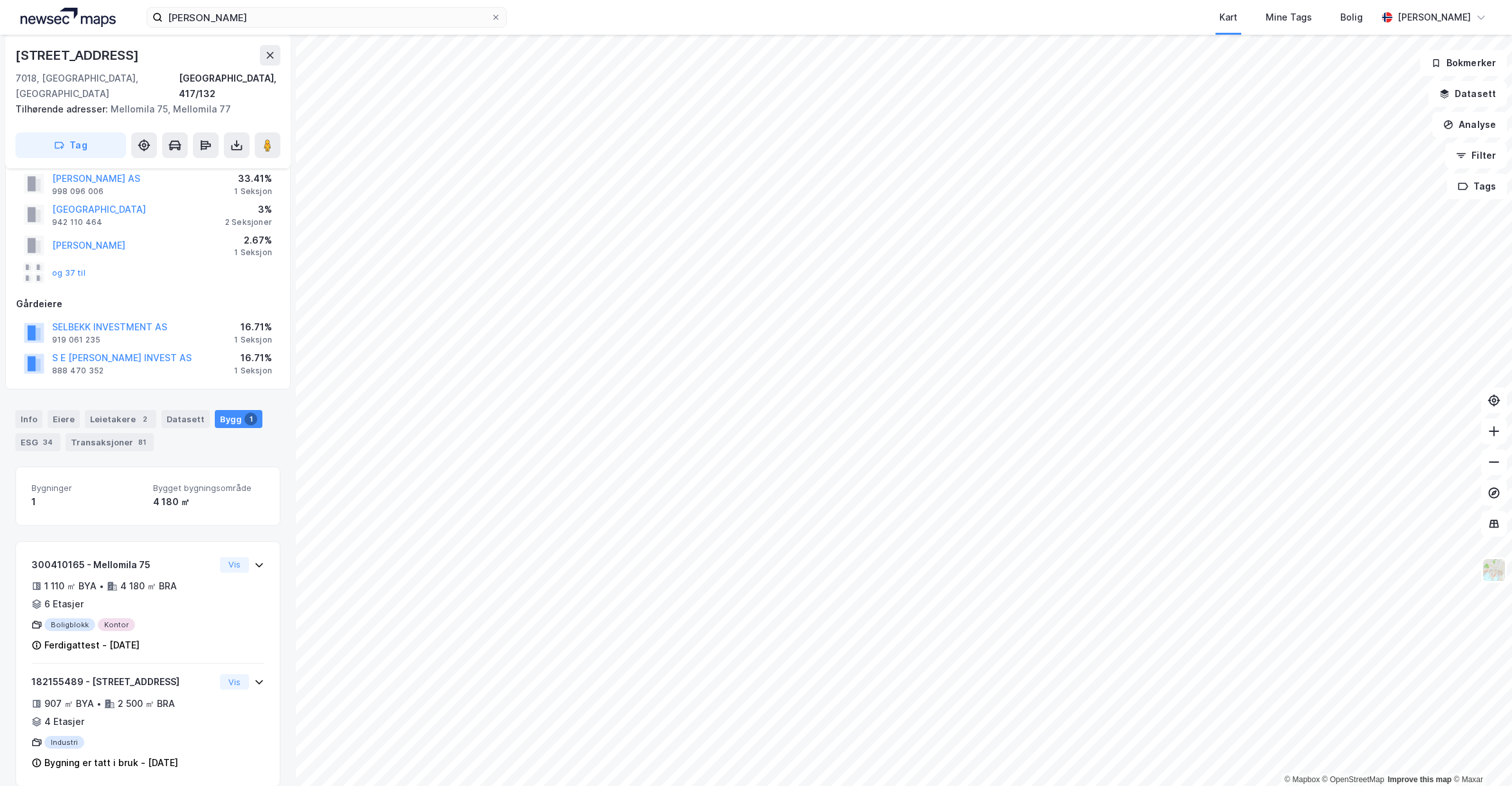
scroll to position [37, 0]
click at [48, 436] on div "34" at bounding box center [47, 442] width 15 height 13
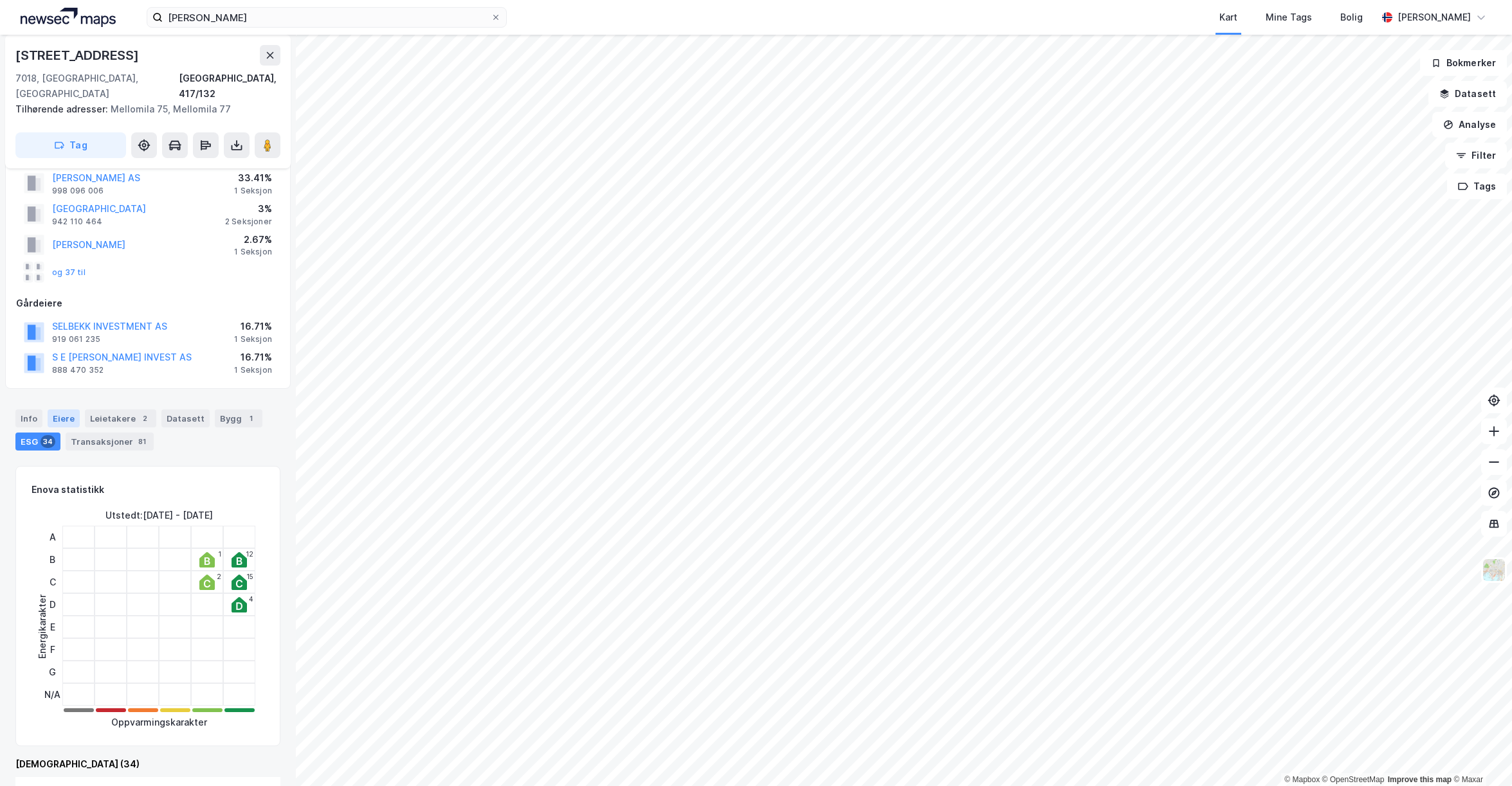
click at [59, 409] on div "Eiere" at bounding box center [63, 418] width 33 height 18
